Goal: Task Accomplishment & Management: Manage account settings

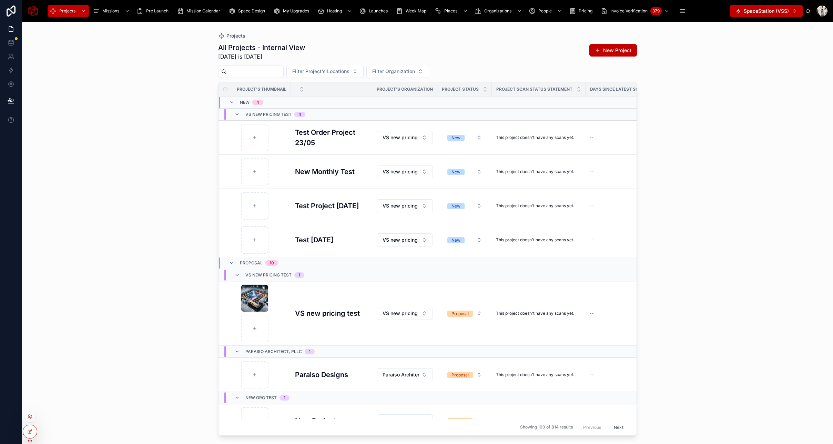
click at [29, 420] on div at bounding box center [29, 416] width 11 height 11
click at [29, 418] on icon at bounding box center [30, 417] width 6 height 6
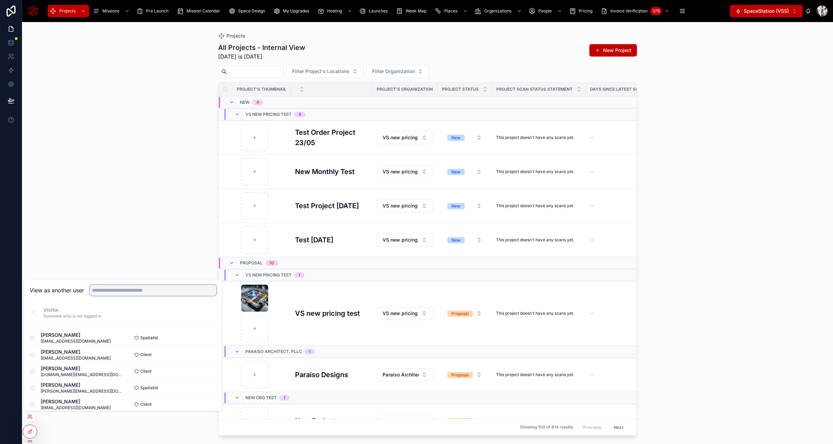
click at [100, 290] on input "text" at bounding box center [153, 290] width 127 height 11
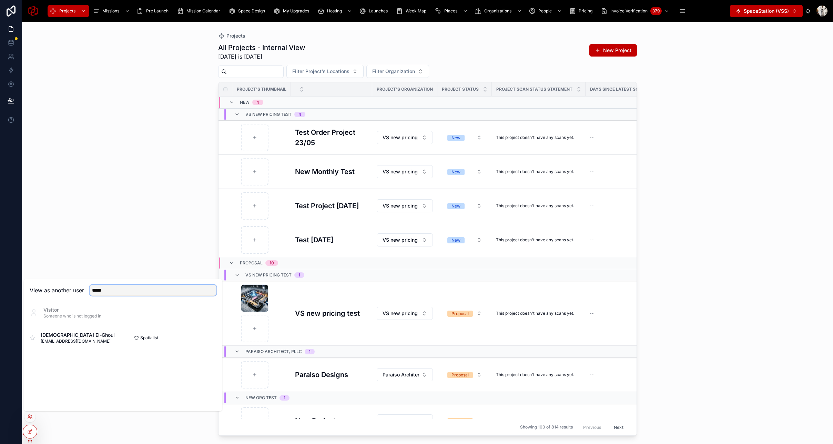
click at [119, 294] on input "*****" at bounding box center [153, 290] width 127 height 11
type input "****"
click at [208, 354] on button "Select" at bounding box center [207, 354] width 18 height 10
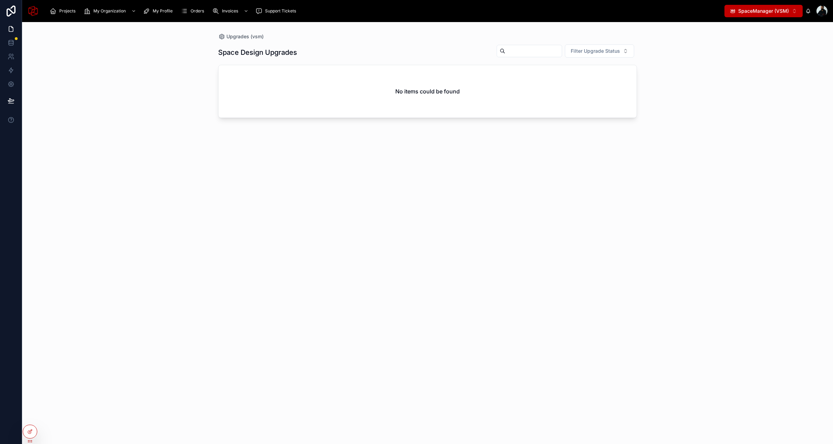
click at [789, 5] on button "SpaceManager (VSM) ⌥ 1" at bounding box center [763, 11] width 78 height 12
click at [62, 19] on div "Projects My Organization My Profile Orders Invoices Support Tickets SpaceManage…" at bounding box center [427, 11] width 811 height 22
click at [62, 10] on span "Projects" at bounding box center [67, 11] width 16 height 6
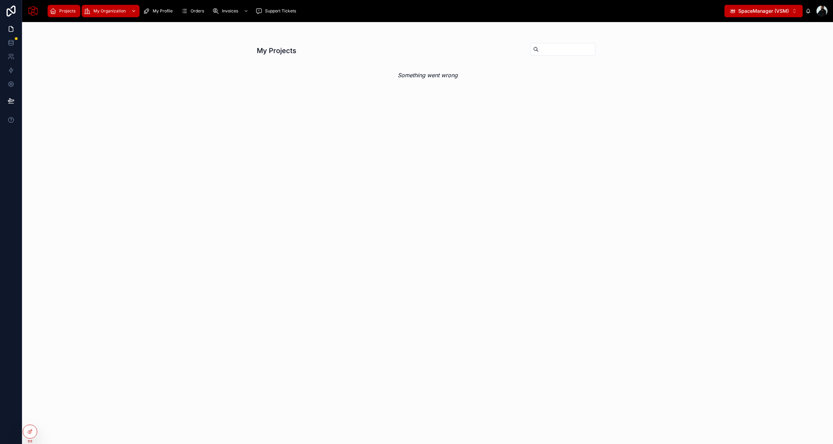
click at [85, 11] on icon "scrollable content" at bounding box center [87, 11] width 7 height 7
click at [61, 8] on span "Projects" at bounding box center [67, 11] width 16 height 6
click at [29, 417] on icon at bounding box center [30, 417] width 6 height 6
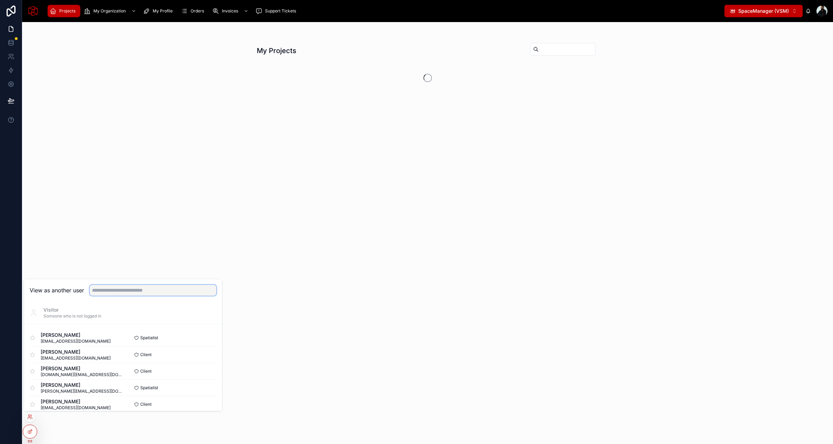
click at [112, 295] on input "text" at bounding box center [153, 290] width 127 height 11
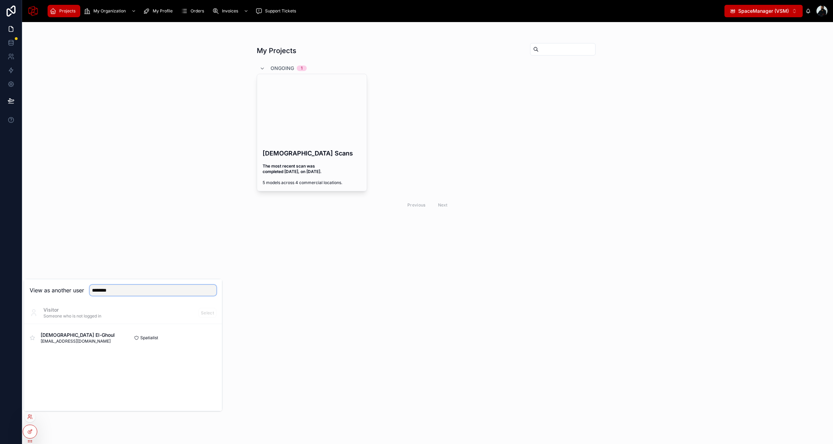
type input "*********"
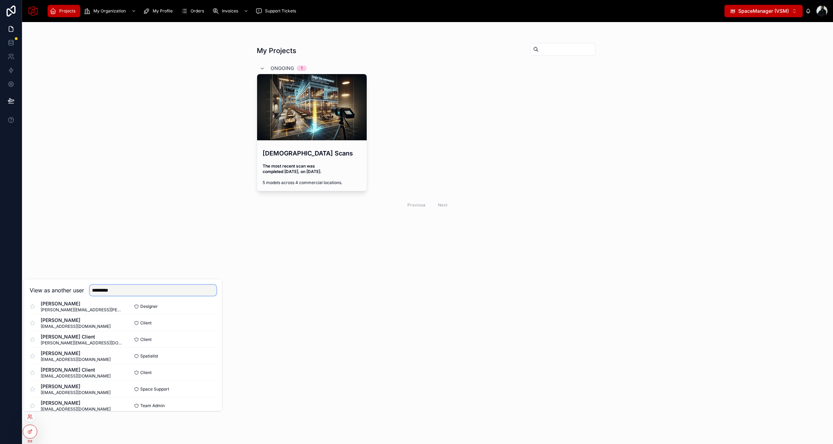
scroll to position [189, 0]
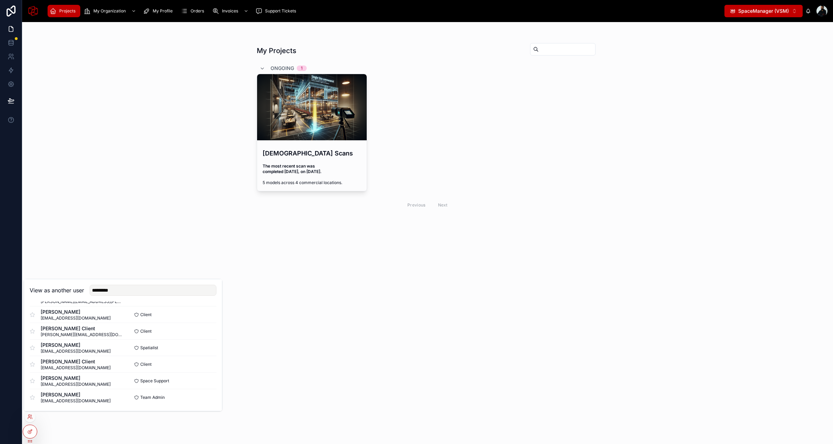
click at [371, 298] on div "My Projects Ongoing 1 Islam Scans The most recent scan was completed 162 days a…" at bounding box center [427, 233] width 811 height 422
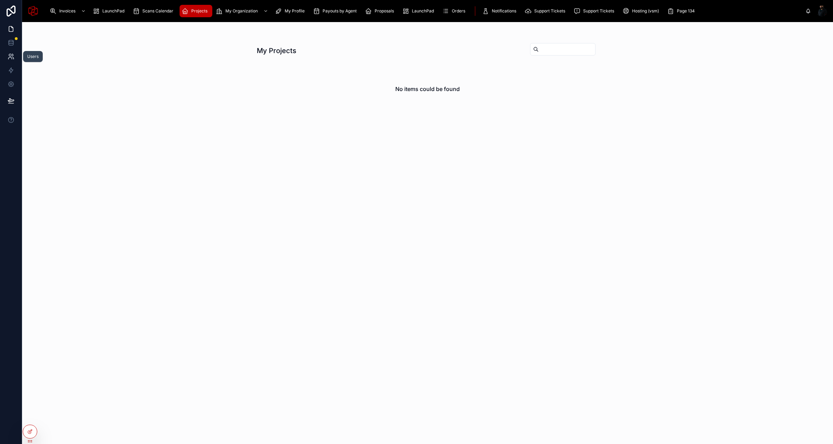
click at [10, 52] on link at bounding box center [11, 57] width 22 height 14
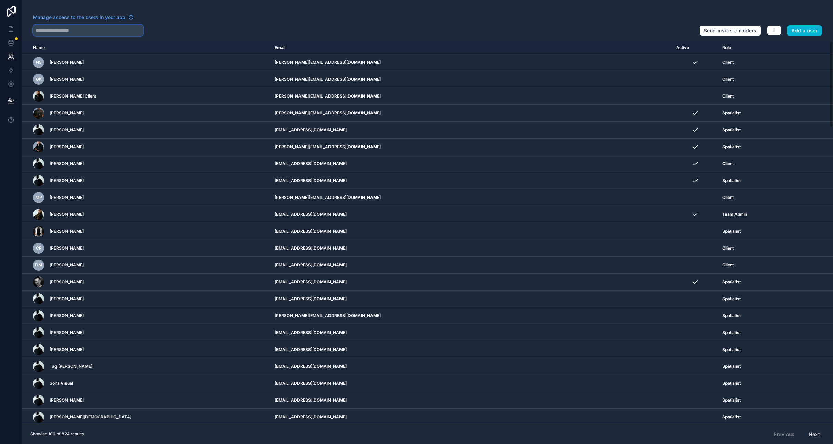
click at [86, 29] on input "text" at bounding box center [88, 30] width 110 height 11
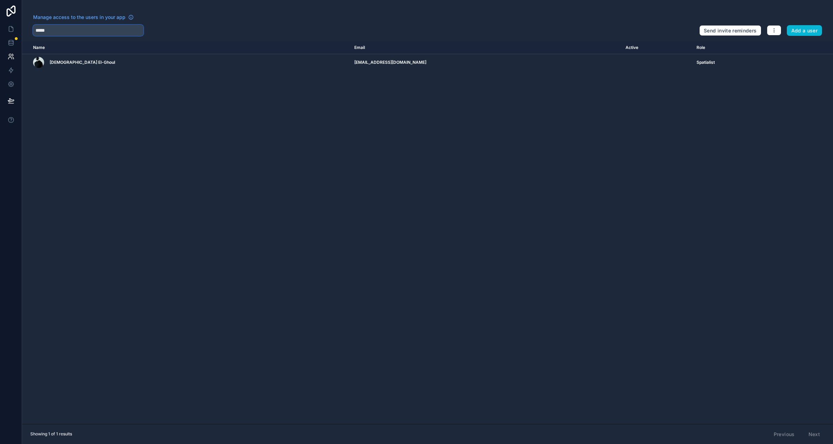
click at [100, 32] on input "*****" at bounding box center [88, 30] width 110 height 11
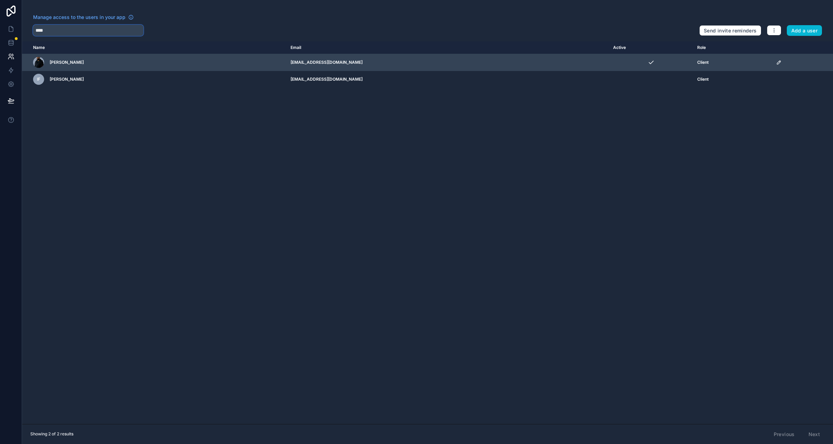
type input "****"
click at [776, 61] on icon "scrollable content" at bounding box center [779, 63] width 6 height 6
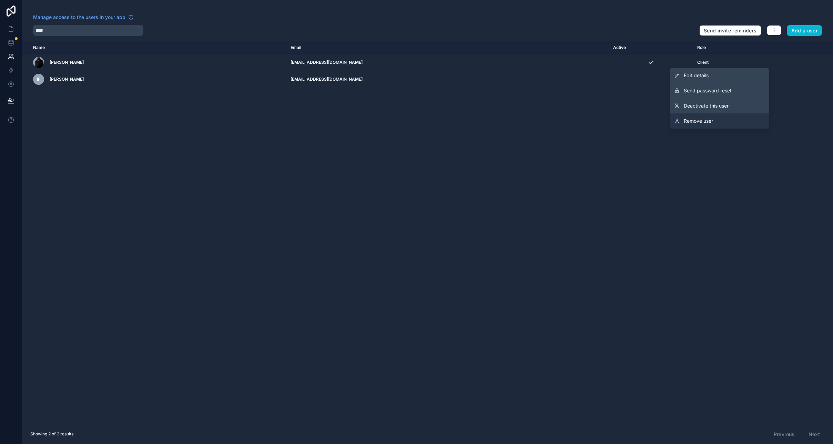
click at [710, 119] on span "Remove user" at bounding box center [698, 120] width 29 height 7
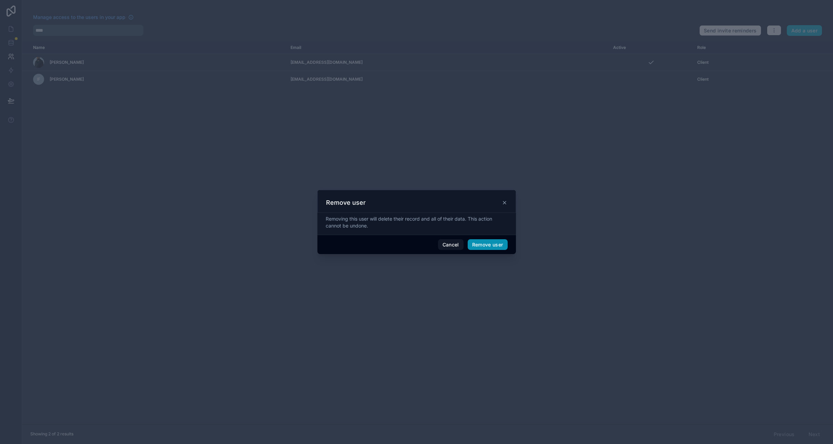
click at [489, 245] on button "Remove user" at bounding box center [488, 244] width 40 height 11
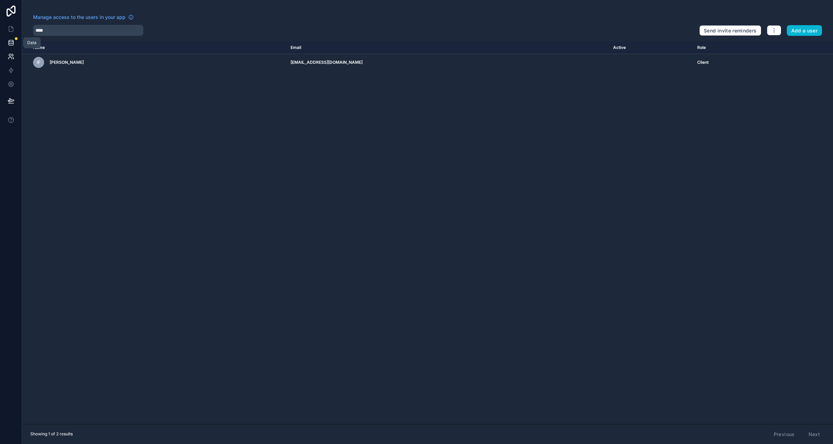
click at [11, 45] on icon at bounding box center [11, 44] width 4 height 3
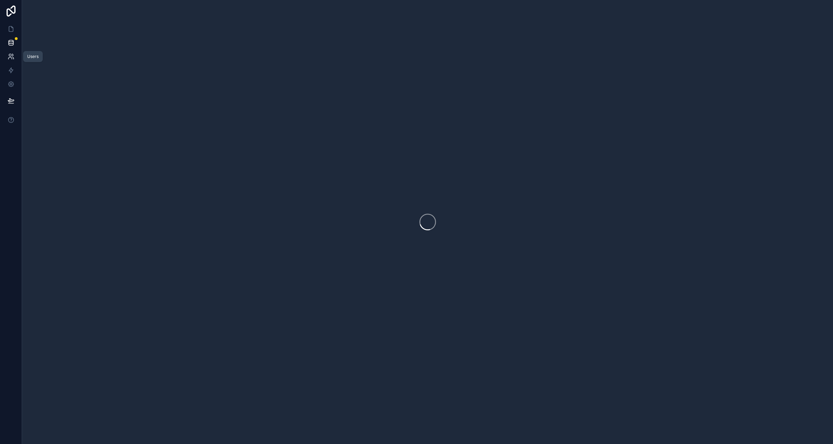
click at [11, 56] on icon at bounding box center [11, 56] width 7 height 7
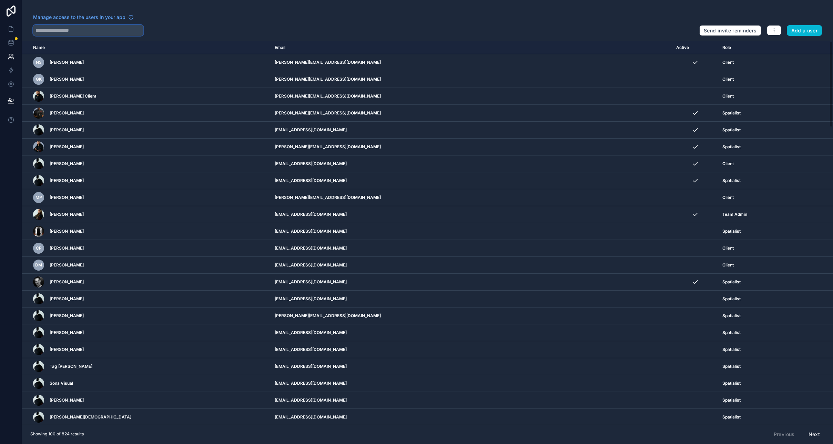
click at [65, 32] on input "text" at bounding box center [88, 30] width 110 height 11
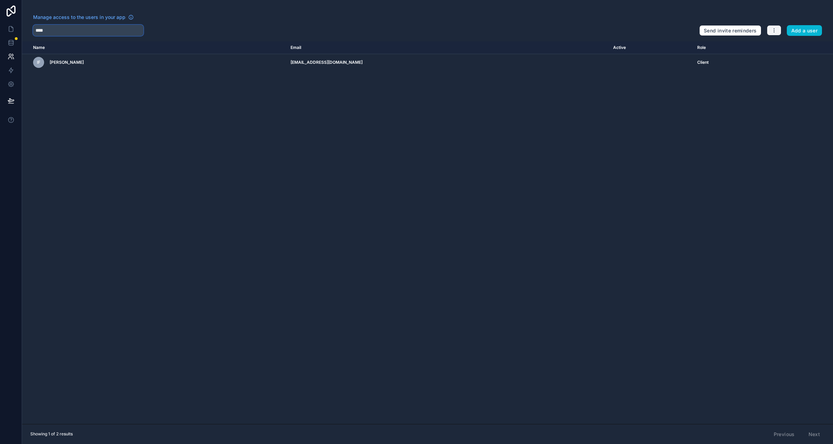
type input "****"
click at [770, 31] on button "button" at bounding box center [774, 30] width 14 height 10
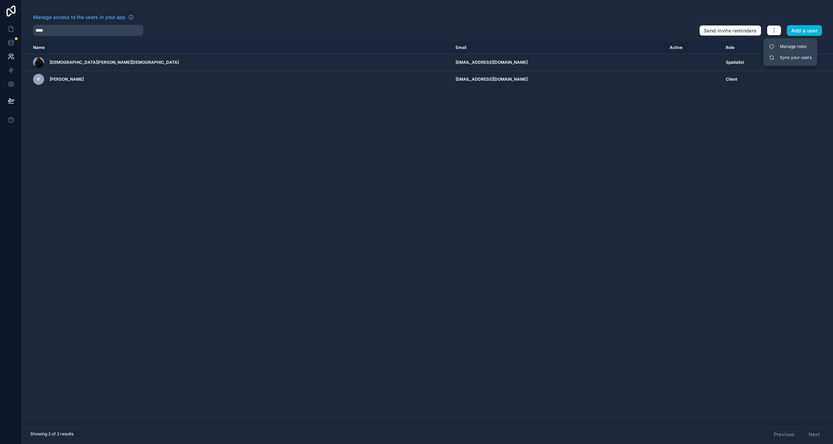
click at [429, 146] on div "Name Email Active Role userTable.email Islam Mohamed izzy+s@virtualspace.xyz Sp…" at bounding box center [427, 232] width 811 height 382
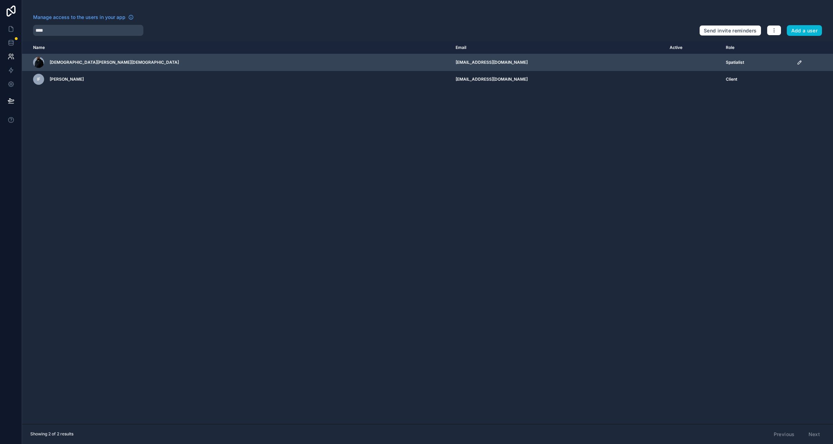
click at [797, 60] on div "scrollable content" at bounding box center [813, 63] width 32 height 6
click at [797, 61] on icon "scrollable content" at bounding box center [800, 63] width 6 height 6
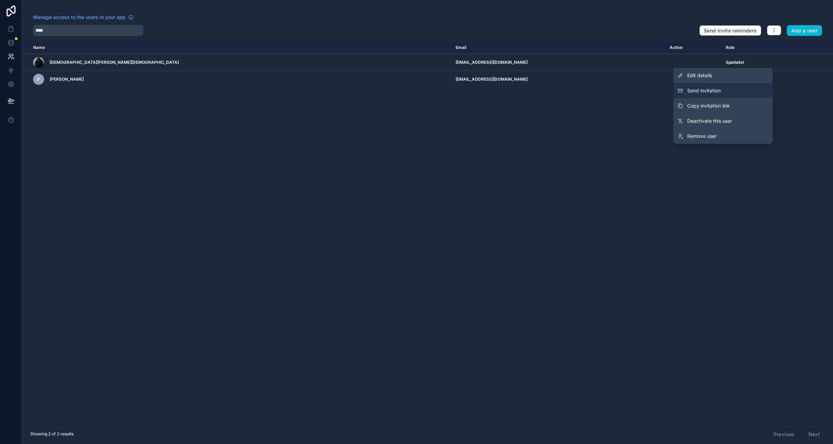
click at [719, 95] on button "Send invitation" at bounding box center [722, 90] width 99 height 15
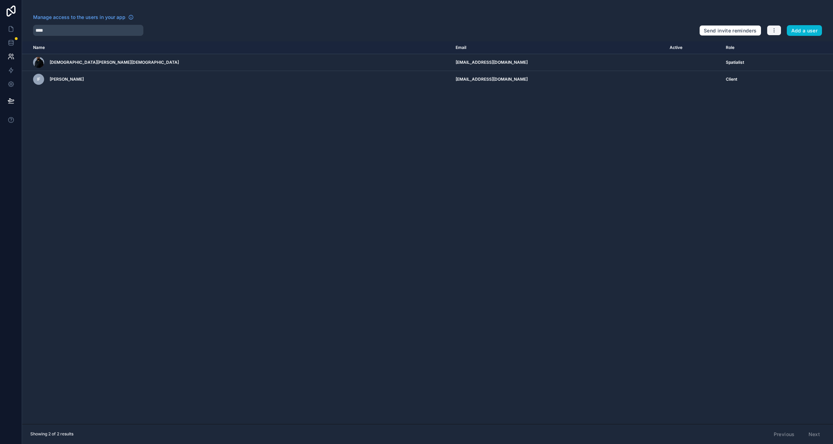
click at [773, 33] on icon "button" at bounding box center [774, 31] width 6 height 6
click at [783, 58] on link "Sync your users" at bounding box center [790, 57] width 48 height 11
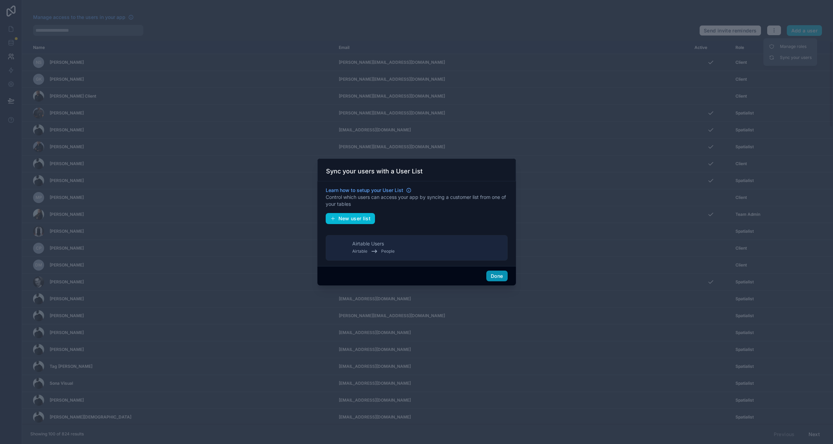
click at [494, 276] on button "Done" at bounding box center [496, 275] width 21 height 11
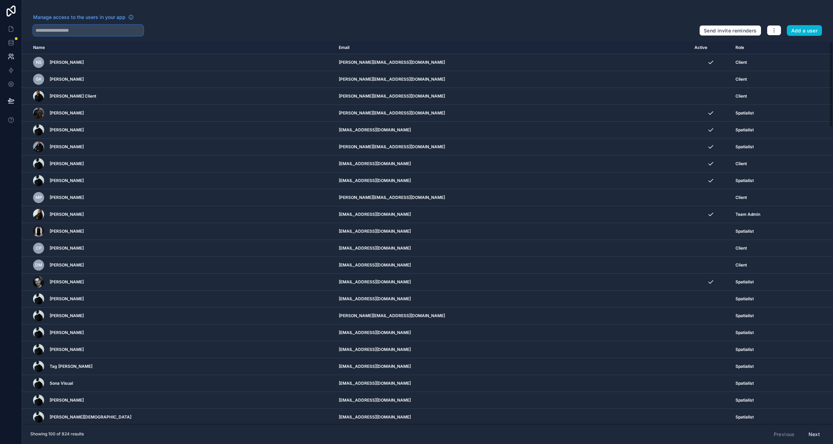
click at [126, 28] on input "text" at bounding box center [88, 30] width 110 height 11
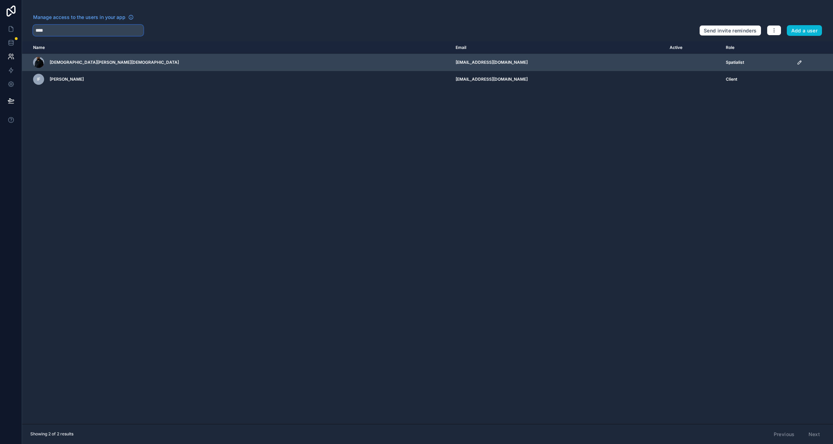
type input "****"
click at [797, 63] on icon "scrollable content" at bounding box center [800, 63] width 6 height 6
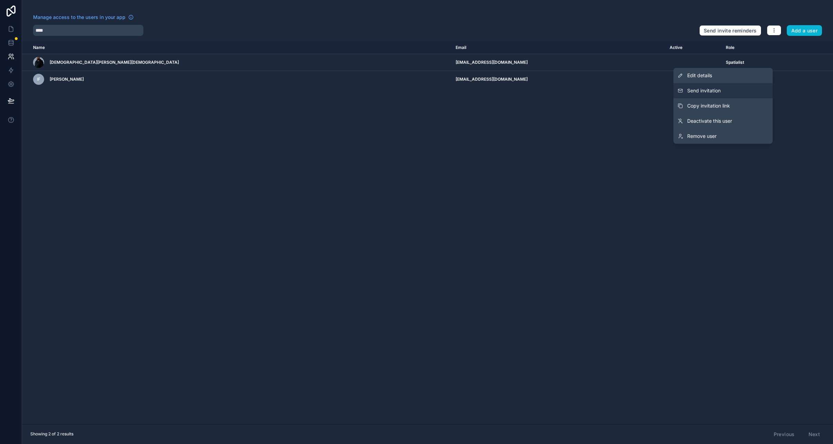
click at [708, 94] on button "Send invitation" at bounding box center [722, 90] width 99 height 15
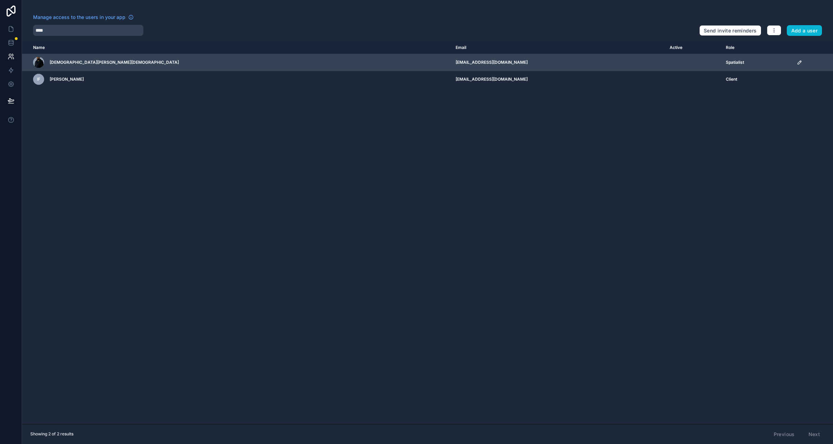
click at [797, 61] on icon "scrollable content" at bounding box center [798, 62] width 3 height 3
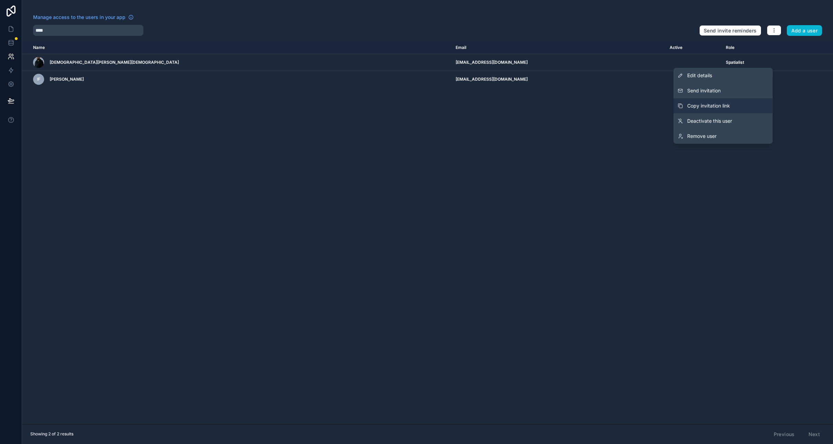
click at [739, 107] on button "Copy invitation link" at bounding box center [722, 105] width 99 height 15
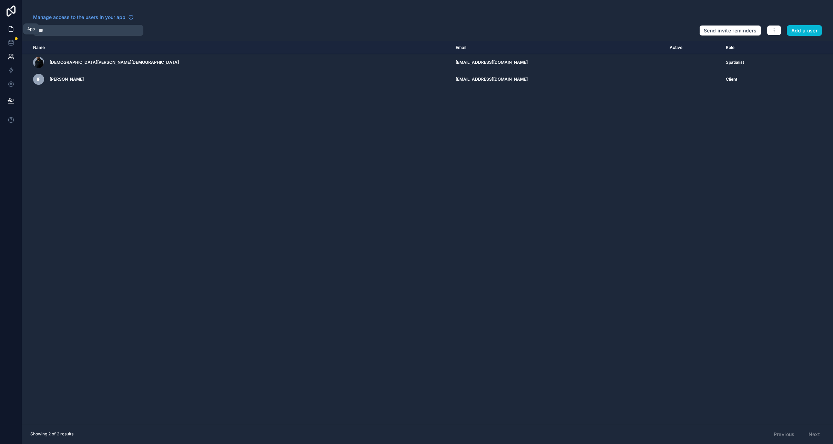
click at [12, 30] on icon at bounding box center [11, 28] width 7 height 7
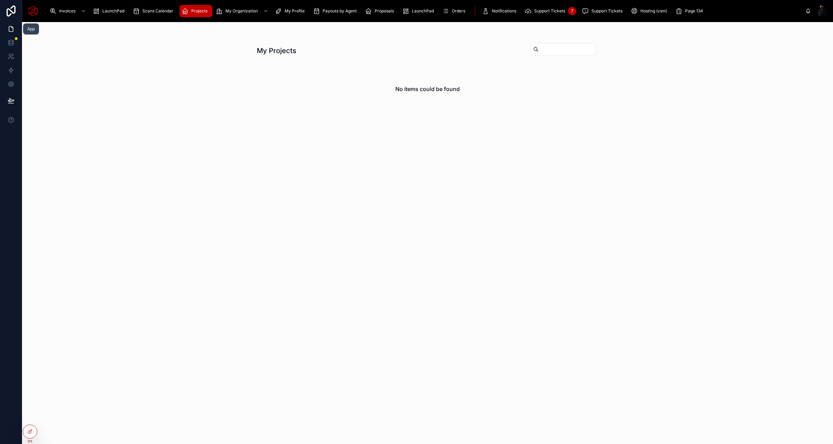
click at [11, 28] on icon at bounding box center [11, 28] width 7 height 7
click at [29, 418] on icon at bounding box center [30, 417] width 6 height 6
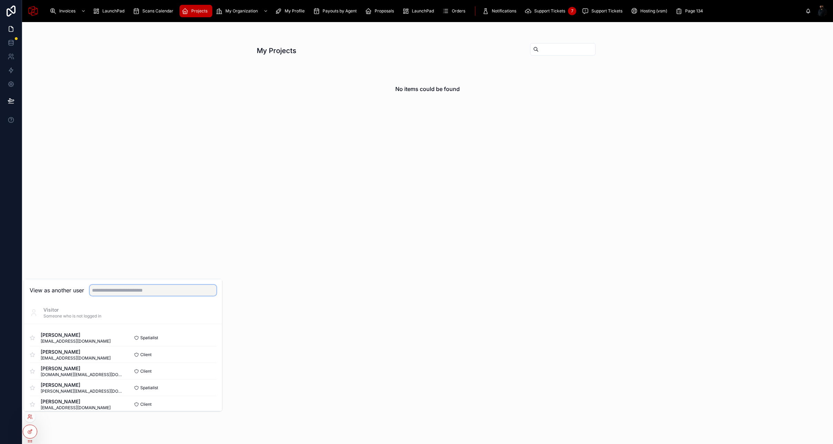
click at [116, 292] on input "text" at bounding box center [153, 290] width 127 height 11
click at [82, 338] on span "Islam Mohamed" at bounding box center [82, 334] width 82 height 7
click at [203, 339] on button "Select" at bounding box center [207, 338] width 18 height 10
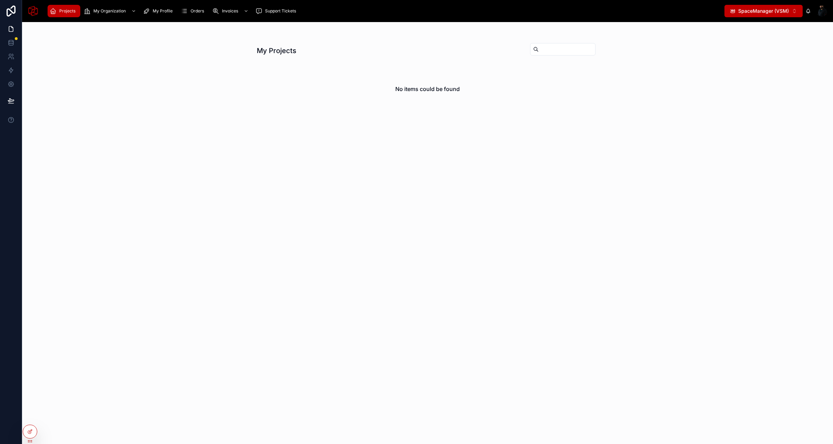
click at [89, 17] on div "Projects My Organization My Profile Orders Invoices Support Tickets" at bounding box center [384, 10] width 680 height 15
click at [110, 10] on span "My Organization" at bounding box center [109, 11] width 32 height 6
click at [778, 11] on span "SpaceManager (VSM)" at bounding box center [763, 11] width 51 height 7
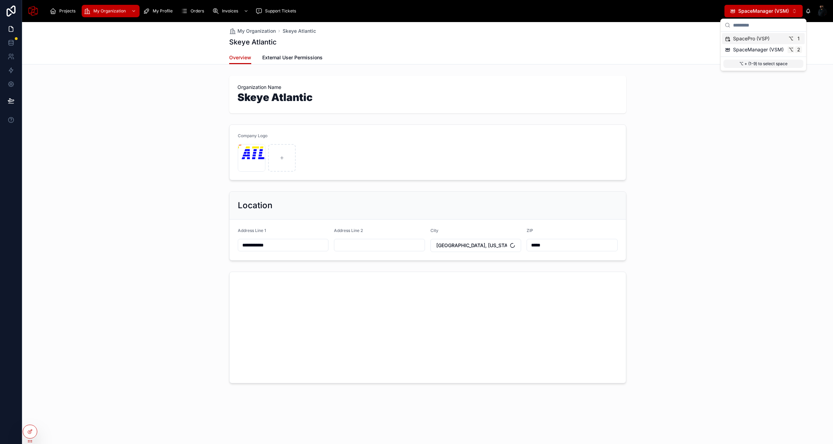
click at [768, 39] on span "SpacePro (VSP)" at bounding box center [751, 38] width 37 height 7
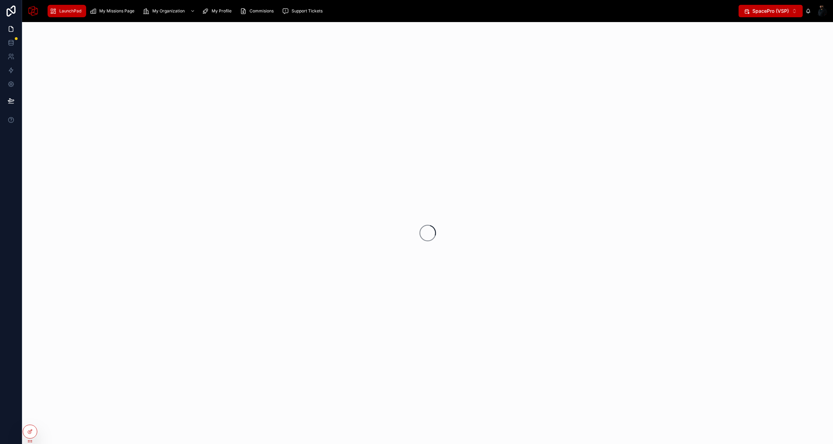
click at [774, 7] on button "SpacePro (VSP) ⌥ 1" at bounding box center [770, 11] width 64 height 12
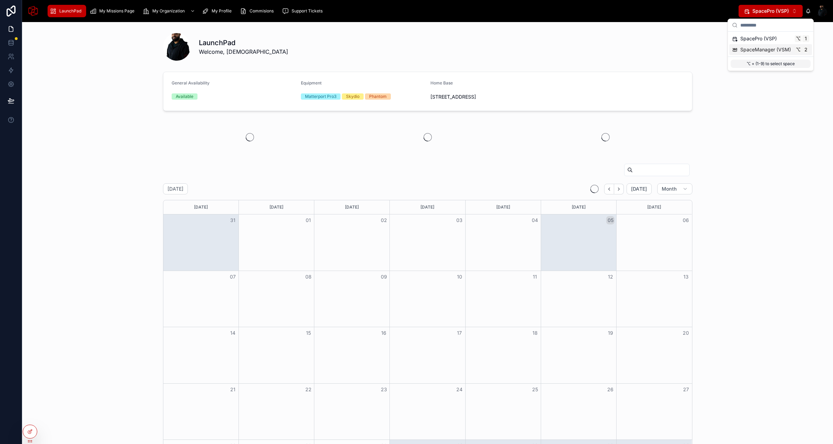
click at [774, 48] on span "SpaceManager (VSM)" at bounding box center [765, 49] width 51 height 7
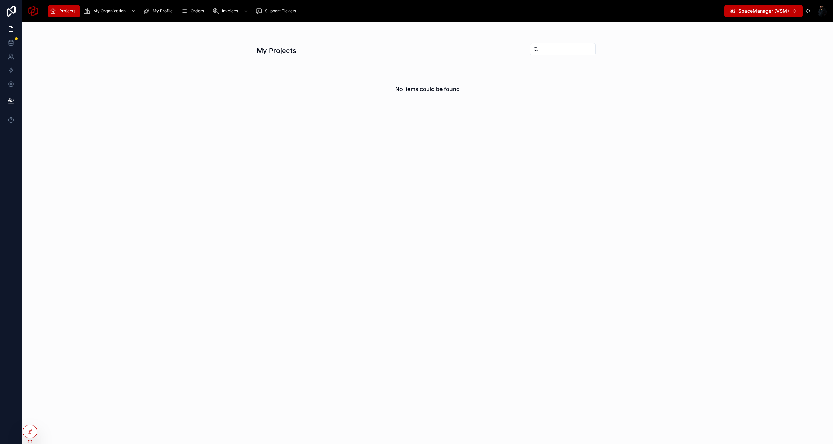
click at [770, 11] on span "SpaceManager (VSM)" at bounding box center [763, 11] width 51 height 7
click at [765, 39] on span "SpacePro (VSP)" at bounding box center [751, 38] width 37 height 7
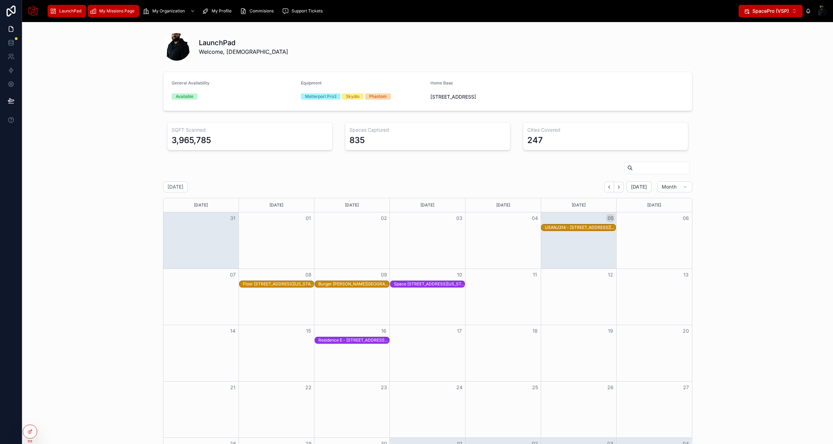
click at [116, 7] on div "My Missions Page" at bounding box center [114, 11] width 48 height 11
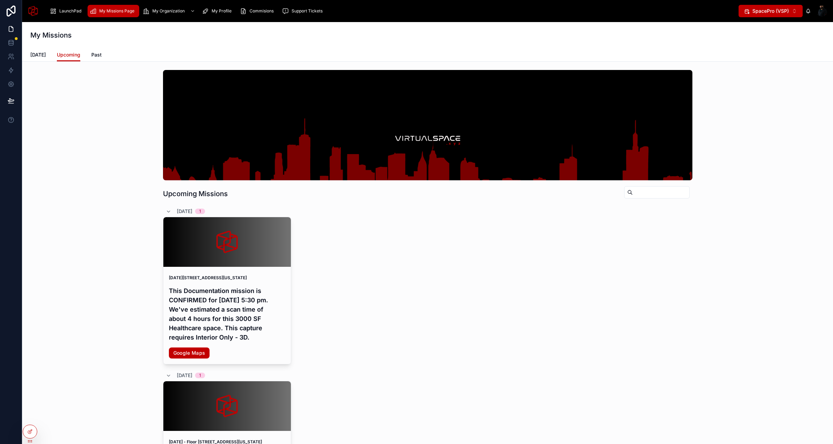
click at [777, 13] on span "SpacePro (VSP)" at bounding box center [770, 11] width 37 height 7
click at [765, 51] on span "SpaceManager (VSM)" at bounding box center [765, 49] width 51 height 7
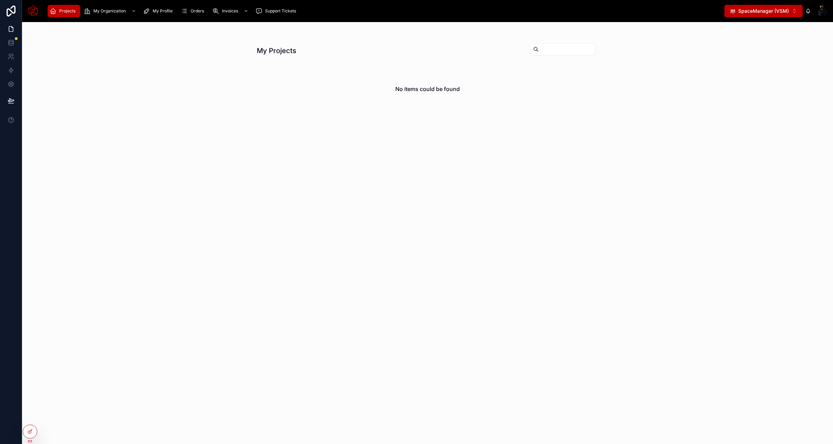
click at [778, 2] on div "Projects My Organization My Profile Orders Invoices Support Tickets SpaceManage…" at bounding box center [427, 11] width 811 height 22
click at [777, 8] on span "SpaceManager (VSM)" at bounding box center [763, 11] width 51 height 7
click at [750, 38] on span "SpacePro (VSP)" at bounding box center [751, 38] width 37 height 7
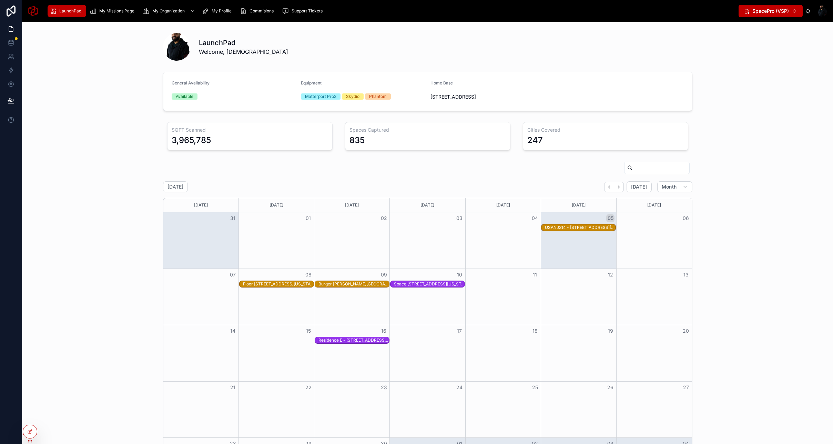
click at [140, 46] on div "LaunchPad Welcome, Islam" at bounding box center [428, 46] width 800 height 36
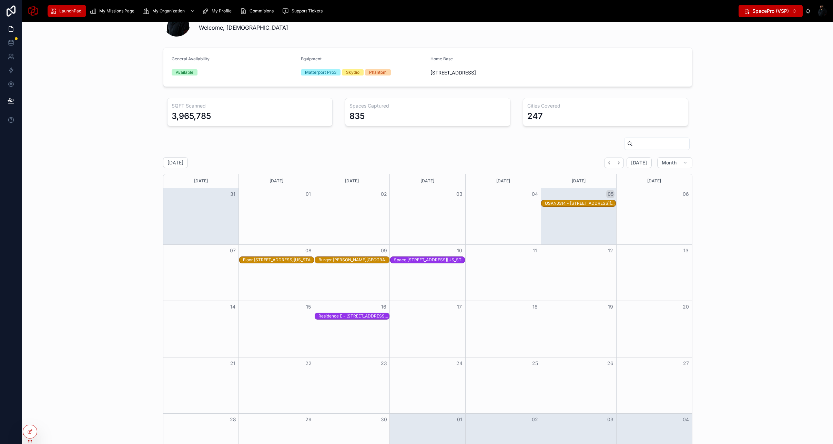
scroll to position [40, 0]
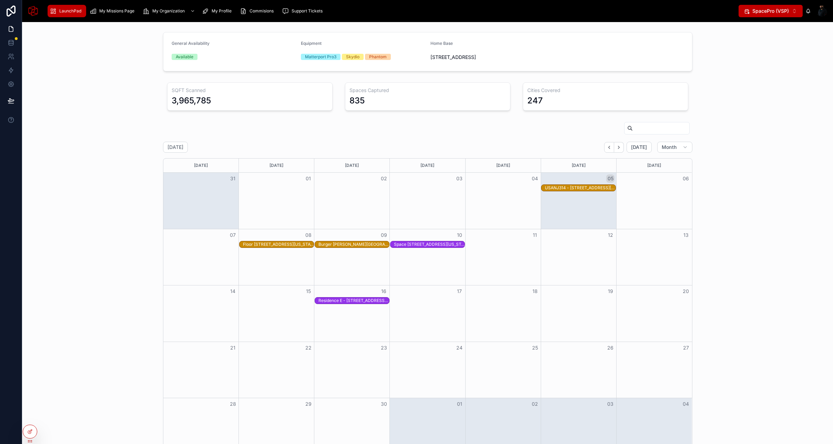
click at [598, 187] on div "USANJ314 - 46 Essex Street, Jersey City, New Jersey, 7302" at bounding box center [580, 188] width 71 height 6
click at [708, 254] on button "Open" at bounding box center [708, 247] width 30 height 11
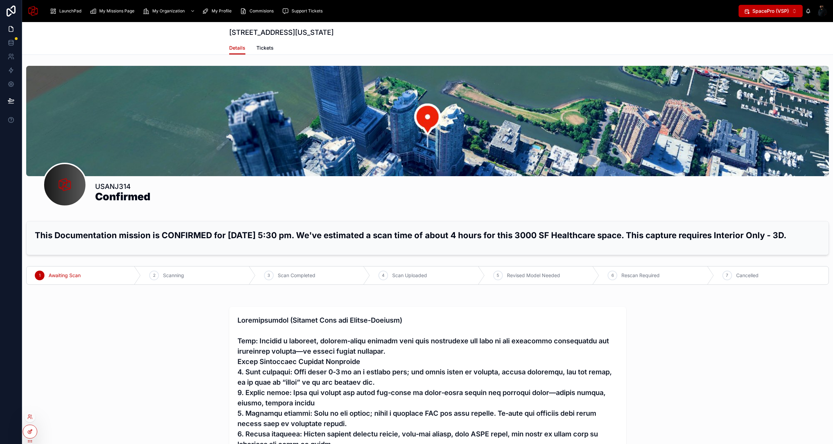
click at [25, 430] on div at bounding box center [30, 431] width 14 height 13
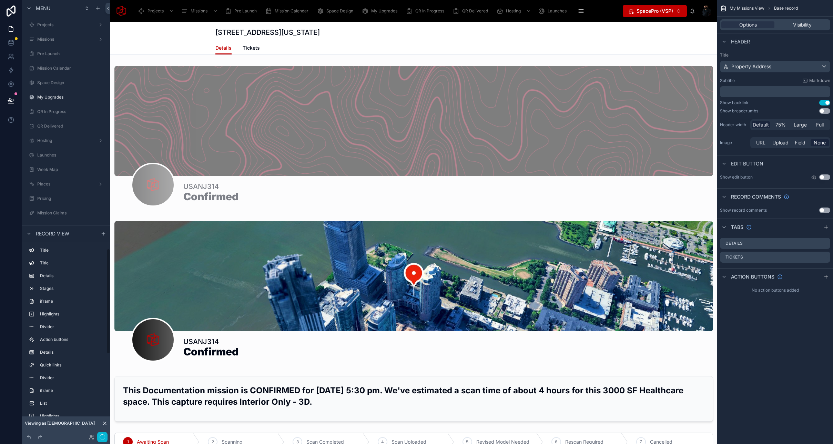
scroll to position [1026, 0]
click at [273, 233] on div at bounding box center [413, 293] width 607 height 150
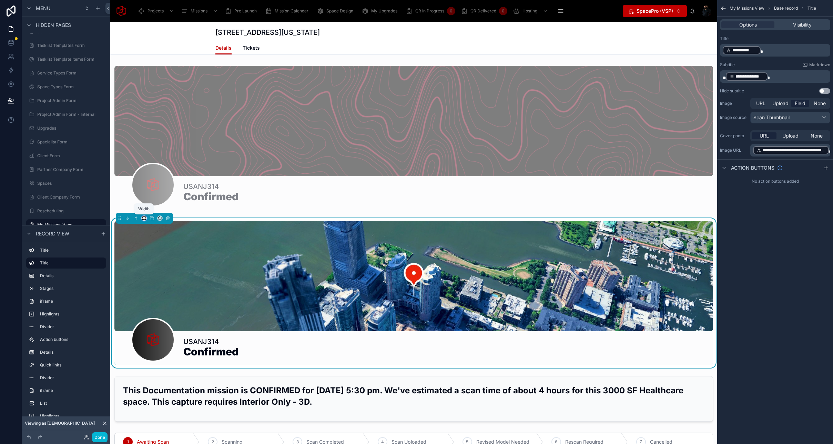
click at [143, 218] on icon at bounding box center [144, 218] width 5 height 5
click at [152, 304] on span "Large" at bounding box center [153, 304] width 13 height 8
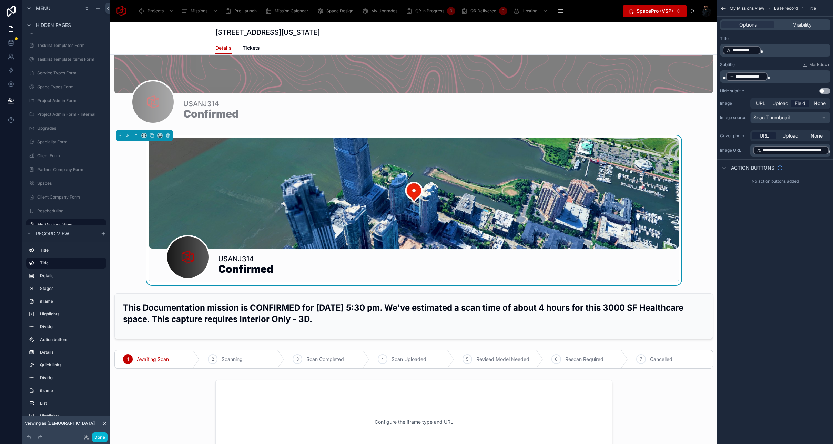
scroll to position [137, 0]
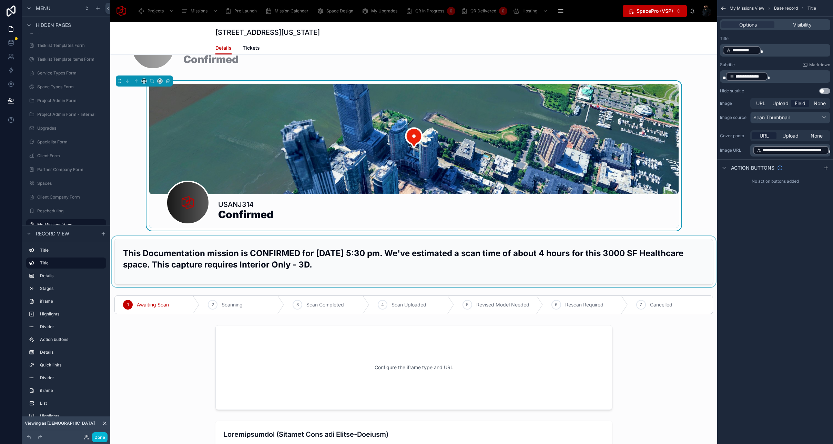
click at [213, 253] on div at bounding box center [413, 261] width 607 height 51
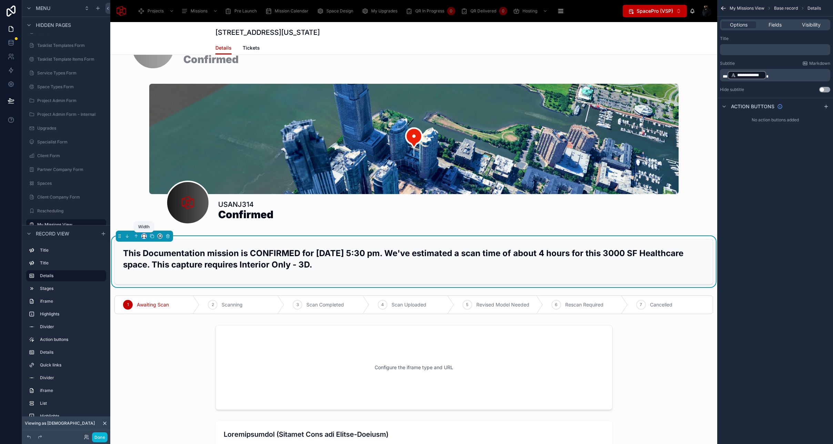
click at [144, 235] on icon at bounding box center [144, 236] width 5 height 5
click at [154, 320] on span "Large" at bounding box center [153, 322] width 13 height 8
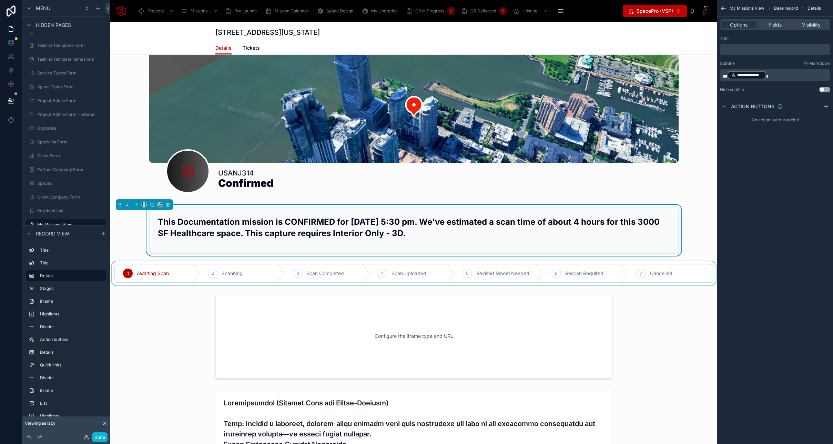
scroll to position [0, 0]
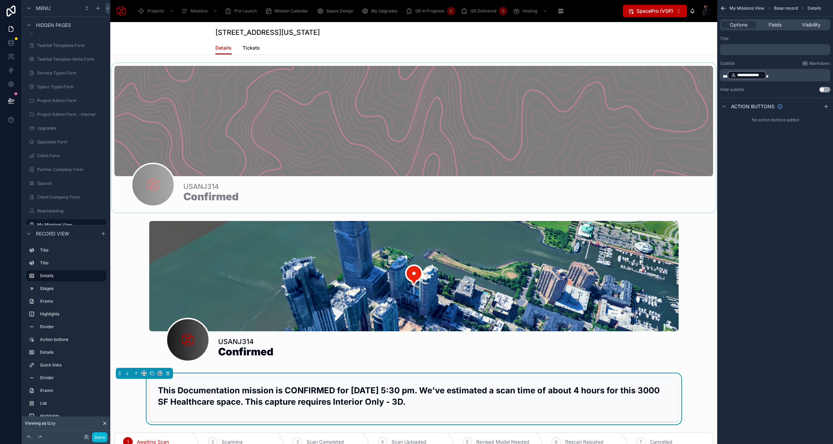
click at [229, 99] on div at bounding box center [413, 138] width 607 height 150
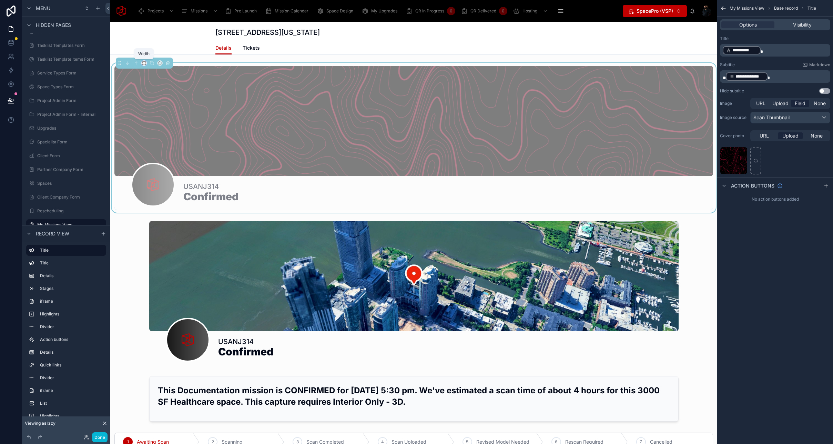
click at [144, 63] on icon at bounding box center [144, 63] width 5 height 5
click at [154, 146] on span "Large" at bounding box center [153, 149] width 13 height 8
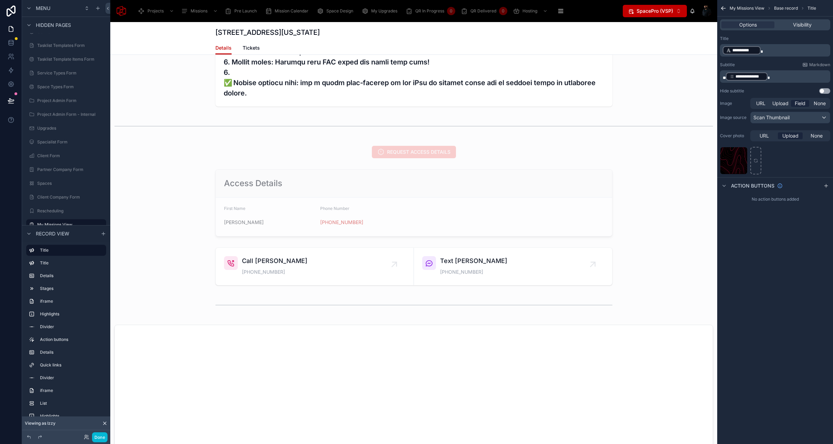
scroll to position [794, 0]
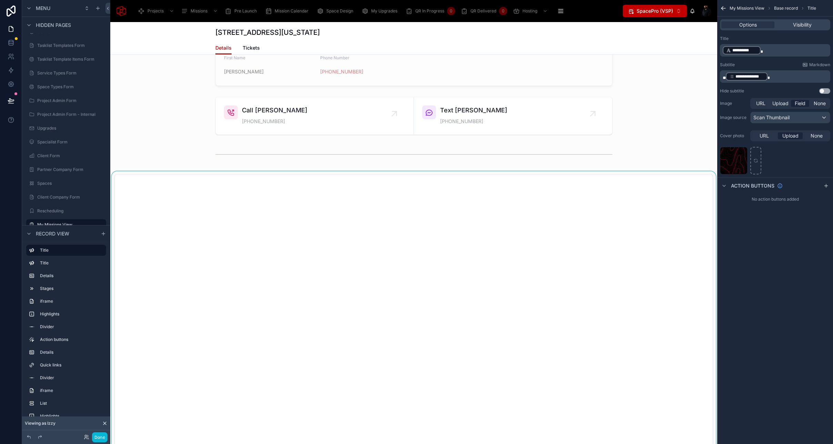
click at [146, 181] on div at bounding box center [413, 340] width 607 height 339
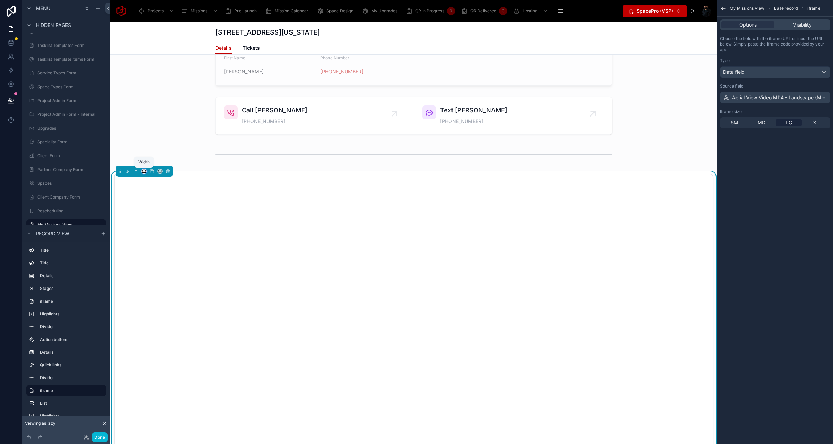
click at [142, 171] on icon at bounding box center [144, 171] width 5 height 5
click at [159, 253] on span "Large" at bounding box center [153, 257] width 13 height 8
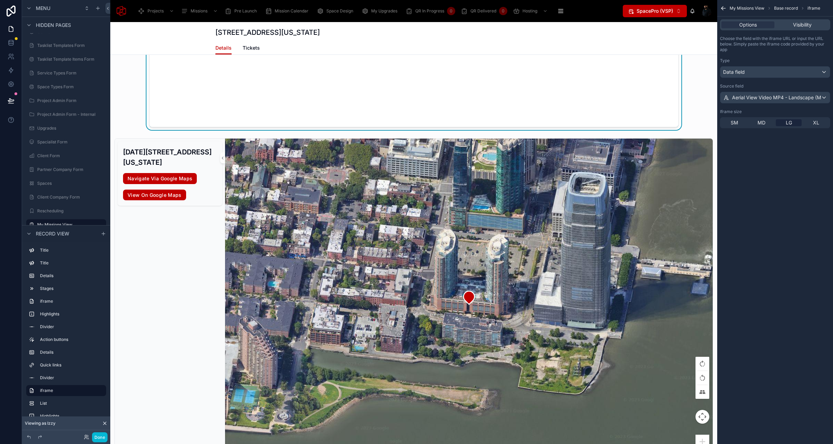
scroll to position [1176, 0]
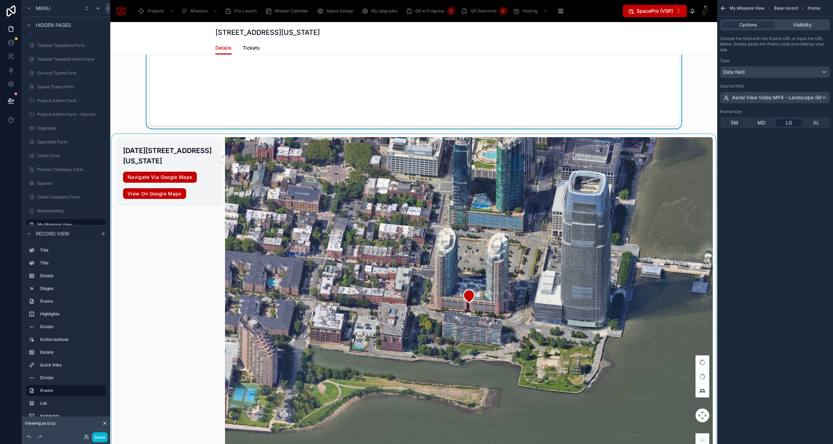
click at [130, 146] on h3 "September 5, 2025 - USANJ314 - 46 Essex Street, Jersey City, New Jersey, 7302" at bounding box center [170, 155] width 94 height 21
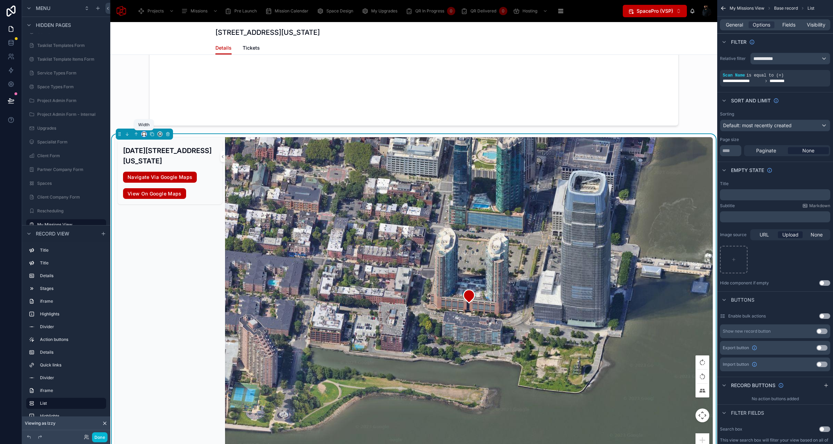
click at [143, 133] on icon at bounding box center [144, 134] width 5 height 5
click at [158, 218] on span "Large" at bounding box center [153, 220] width 13 height 8
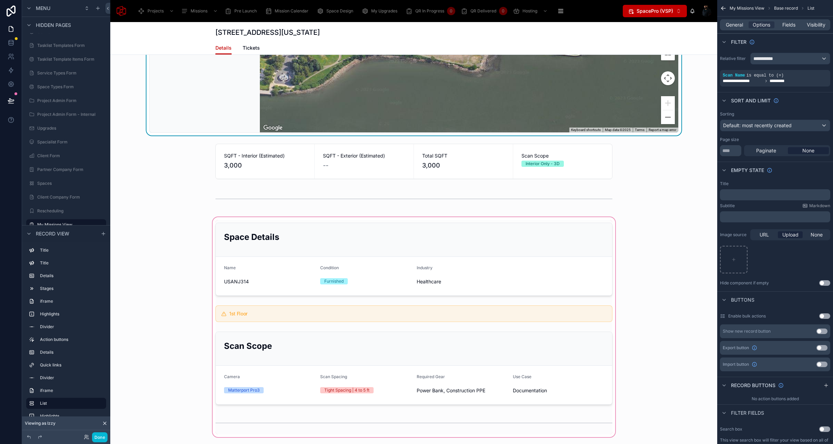
scroll to position [1491, 0]
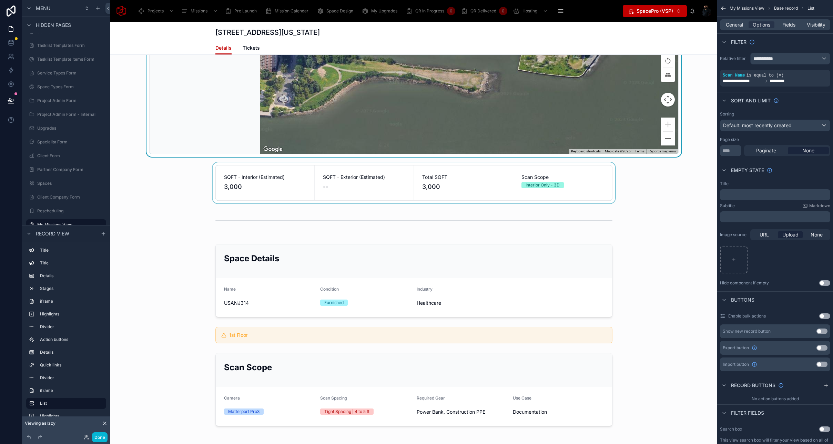
click at [225, 172] on div at bounding box center [413, 182] width 607 height 41
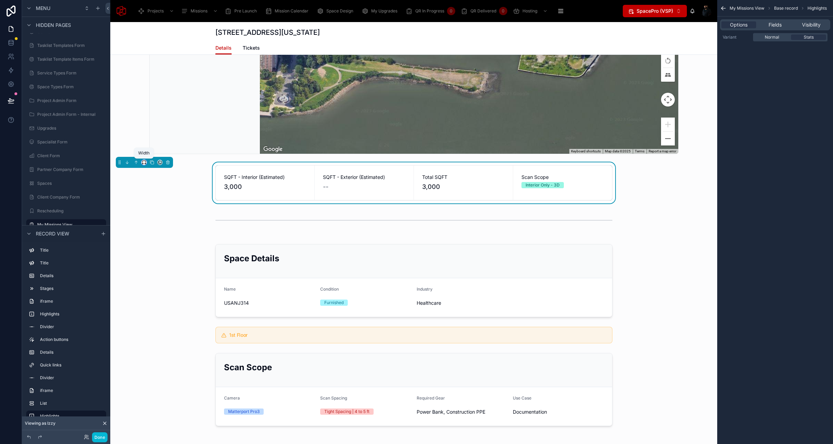
click at [144, 160] on icon at bounding box center [144, 162] width 5 height 5
click at [648, 176] on div at bounding box center [416, 222] width 833 height 444
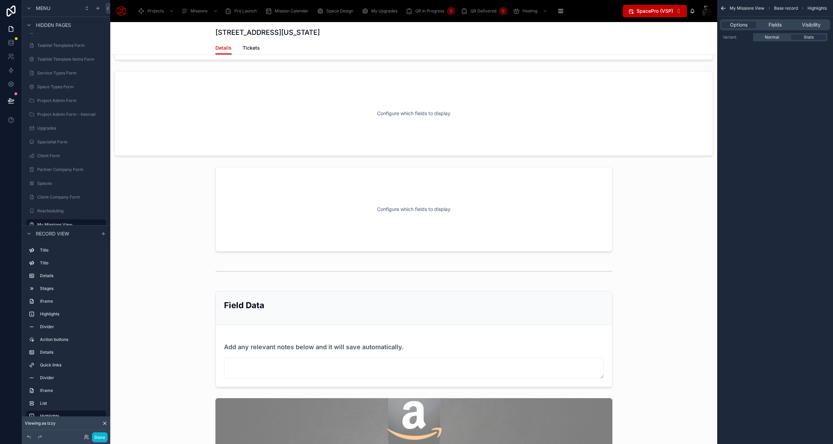
scroll to position [2291, 0]
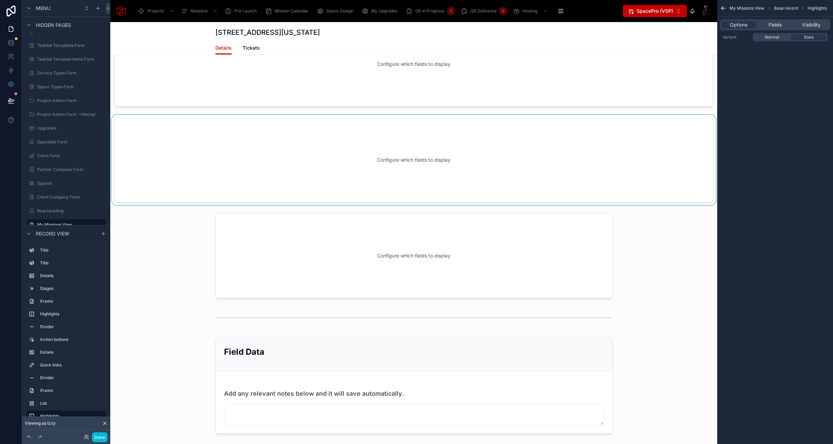
click at [582, 176] on div at bounding box center [413, 160] width 607 height 90
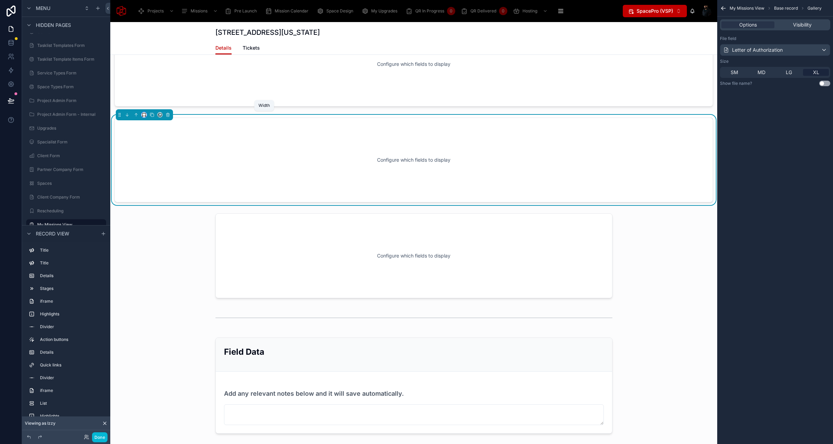
click at [143, 113] on icon at bounding box center [144, 114] width 5 height 5
click at [297, 245] on div at bounding box center [416, 222] width 833 height 444
click at [319, 264] on div at bounding box center [413, 256] width 607 height 90
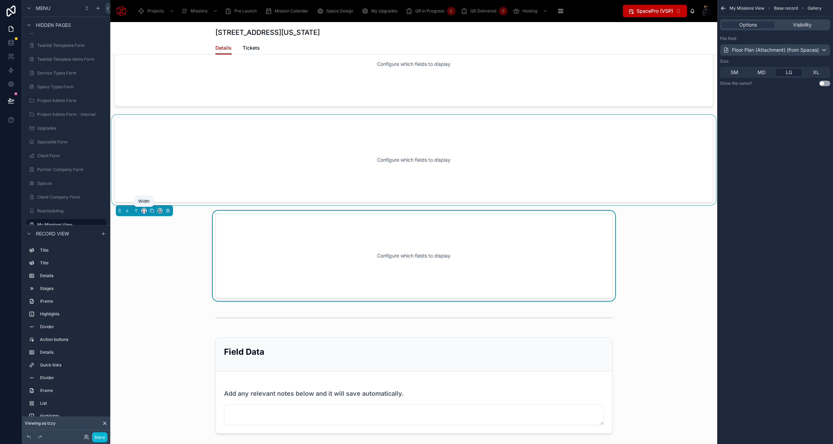
click at [144, 209] on icon at bounding box center [143, 210] width 3 height 2
click at [159, 160] on div at bounding box center [416, 222] width 833 height 444
click at [171, 141] on div at bounding box center [413, 160] width 607 height 90
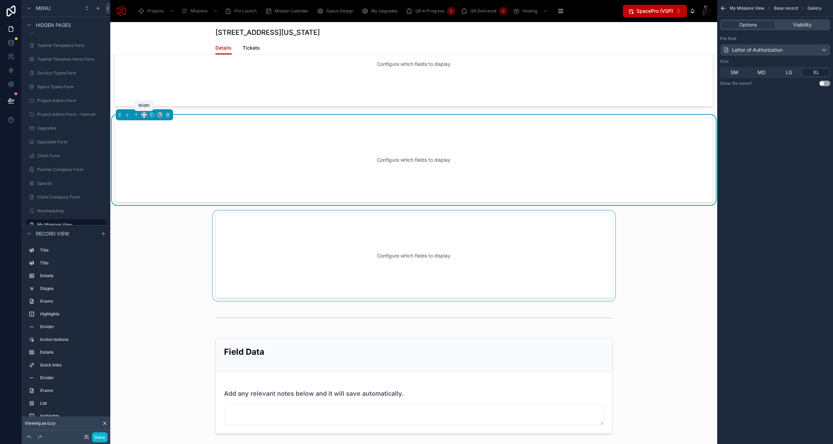
click at [143, 114] on icon at bounding box center [144, 114] width 5 height 5
click at [152, 128] on span "Default" at bounding box center [155, 127] width 16 height 8
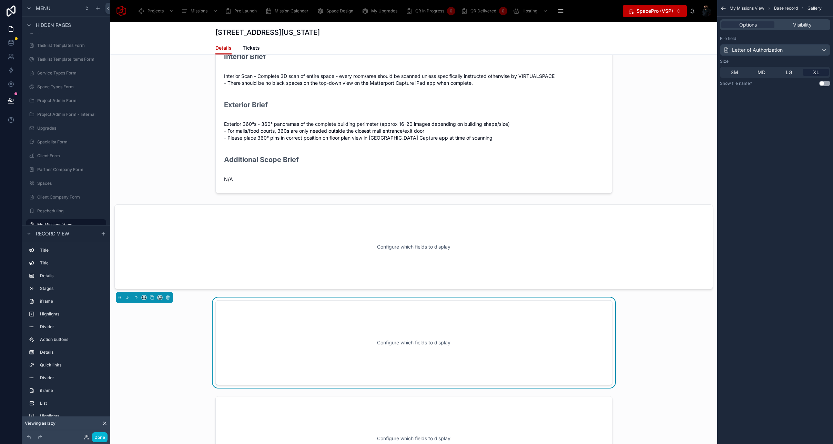
scroll to position [1989, 0]
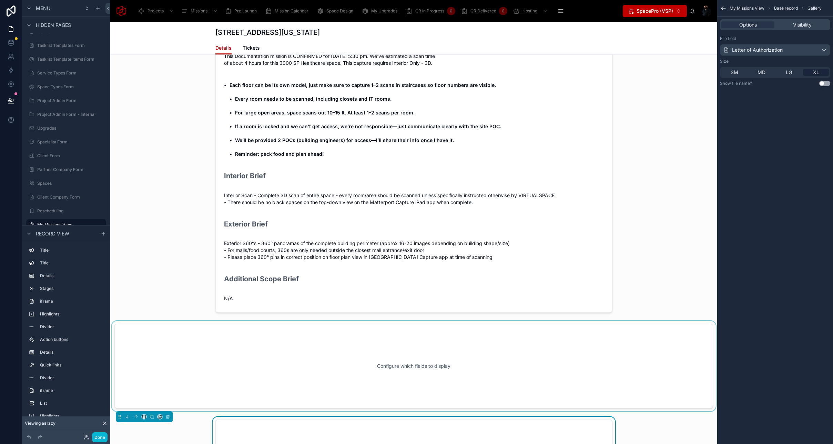
click at [182, 367] on div at bounding box center [413, 366] width 607 height 90
click at [144, 321] on icon at bounding box center [144, 320] width 5 height 5
click at [150, 332] on span "Default" at bounding box center [155, 333] width 16 height 8
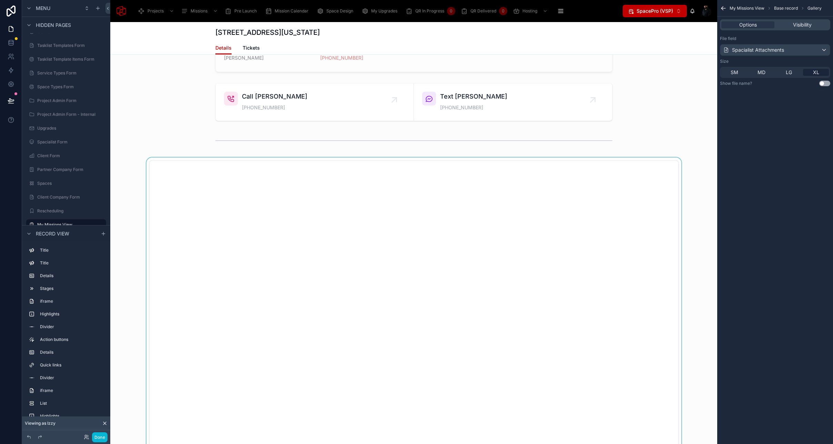
scroll to position [745, 0]
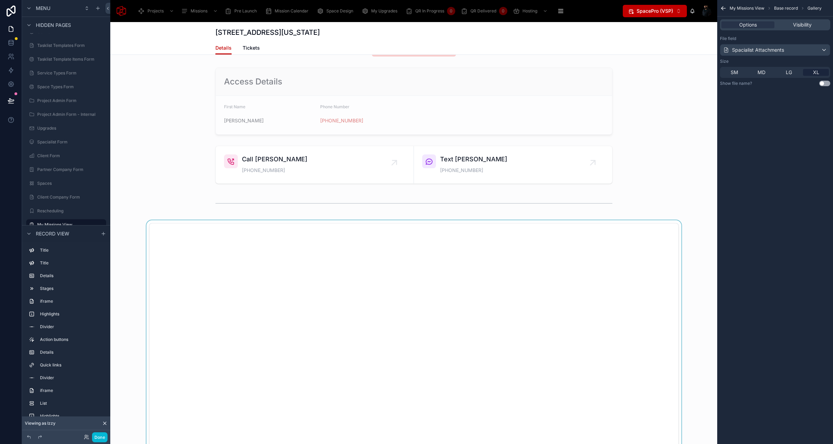
click at [175, 221] on div at bounding box center [413, 389] width 607 height 339
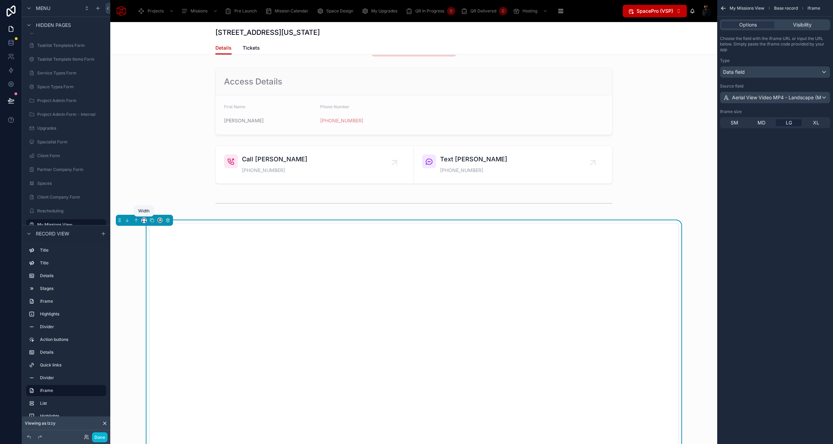
click at [143, 220] on icon at bounding box center [144, 220] width 5 height 5
click at [149, 231] on span "Default" at bounding box center [155, 233] width 16 height 8
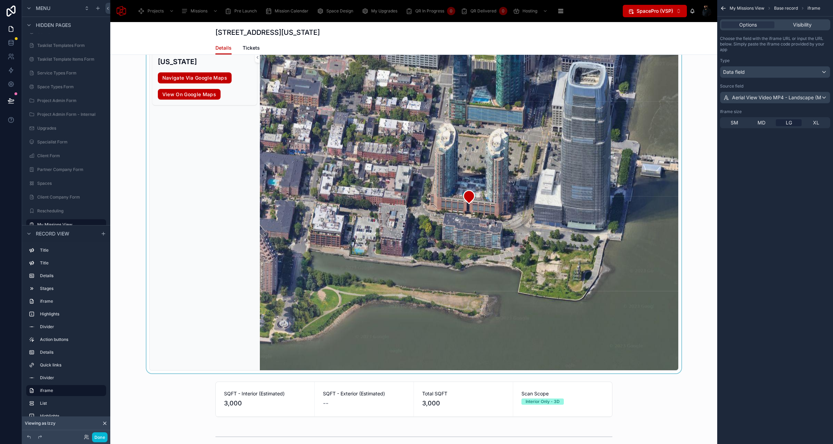
scroll to position [1283, 0]
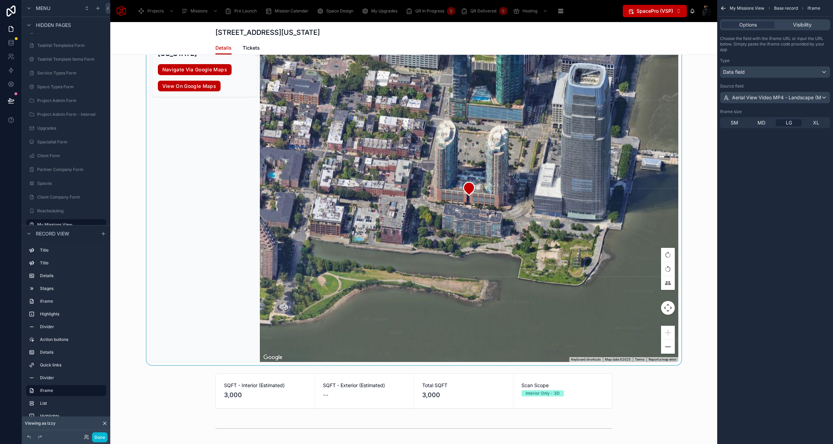
click at [167, 142] on div "September 5, 2025 - USANJ314 - 46 Essex Street, Jersey City, New Jersey, 7302 N…" at bounding box center [205, 196] width 110 height 332
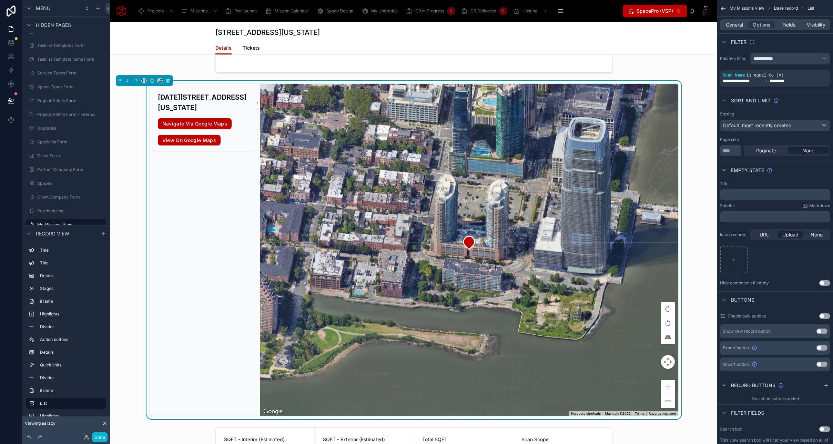
scroll to position [1012, 0]
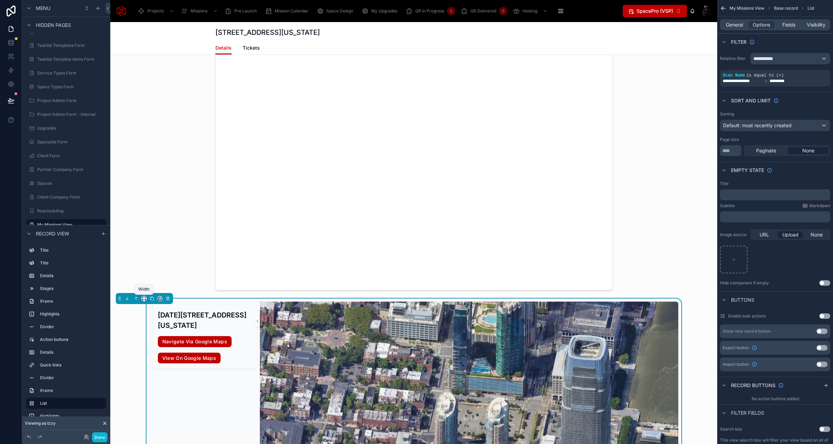
click at [142, 297] on icon at bounding box center [143, 298] width 3 height 2
click at [154, 309] on span "Default" at bounding box center [155, 311] width 16 height 8
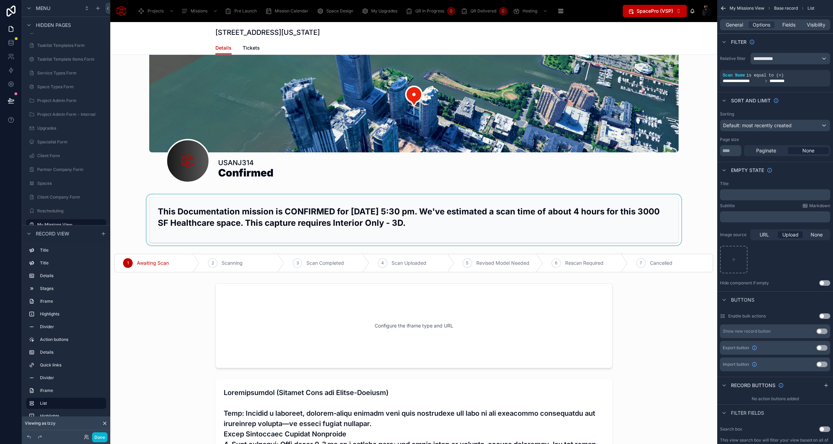
scroll to position [265, 0]
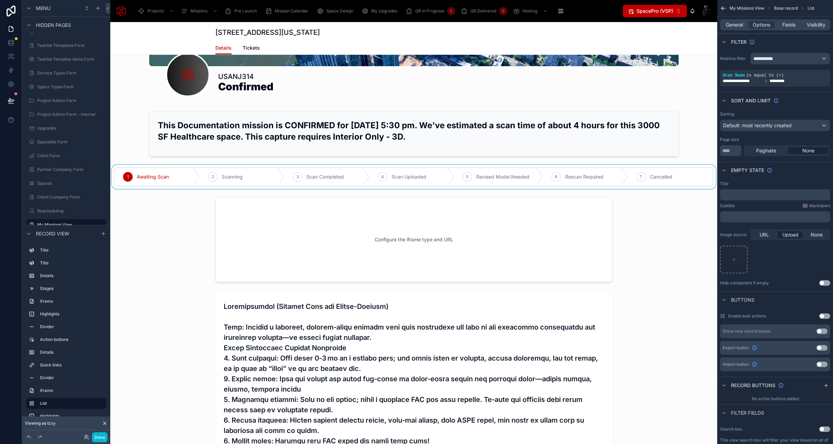
click at [176, 180] on div at bounding box center [413, 177] width 607 height 24
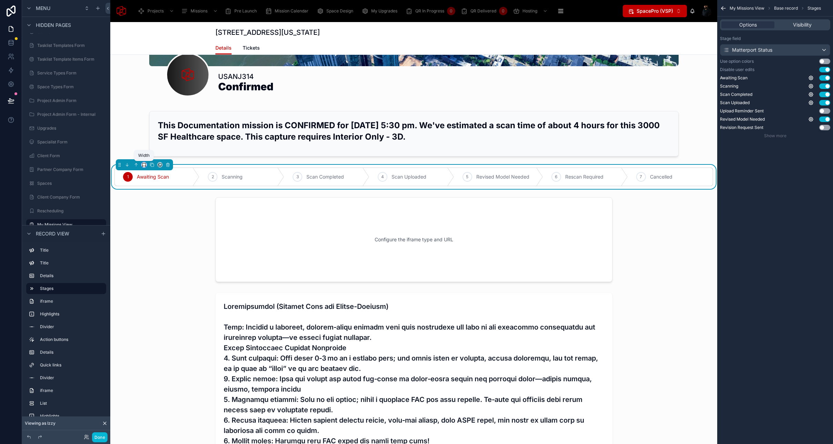
click at [144, 164] on icon at bounding box center [144, 164] width 5 height 5
click at [155, 182] on div "Default" at bounding box center [159, 177] width 32 height 12
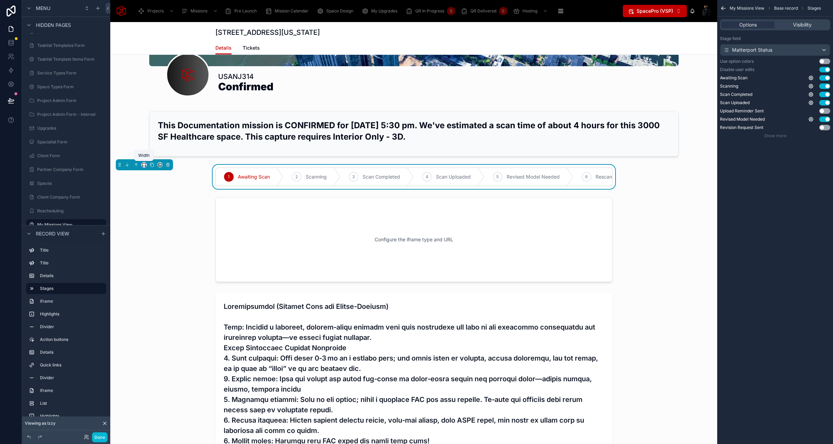
click at [144, 165] on icon at bounding box center [144, 164] width 5 height 5
click at [155, 246] on span "Large" at bounding box center [153, 250] width 13 height 8
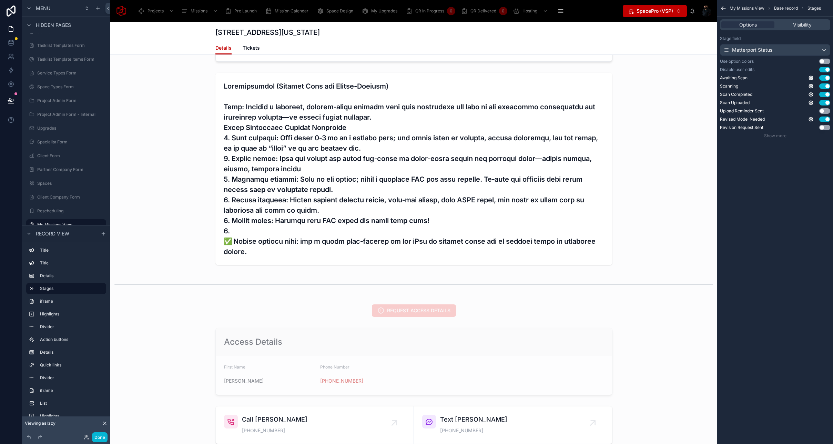
scroll to position [527, 0]
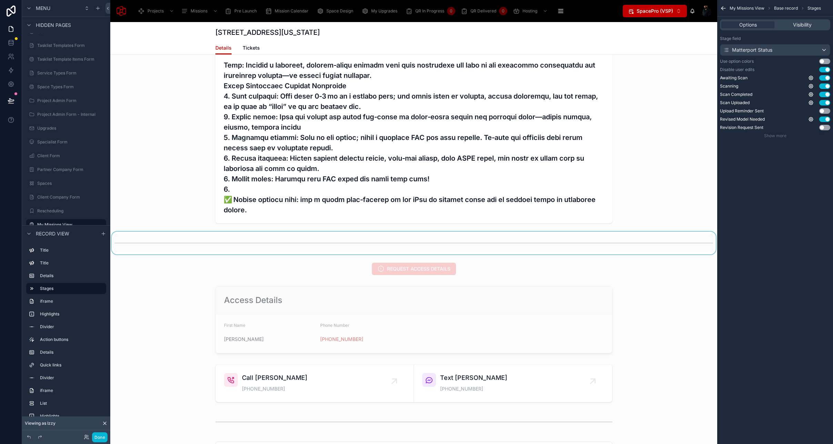
click at [165, 253] on div at bounding box center [413, 243] width 607 height 23
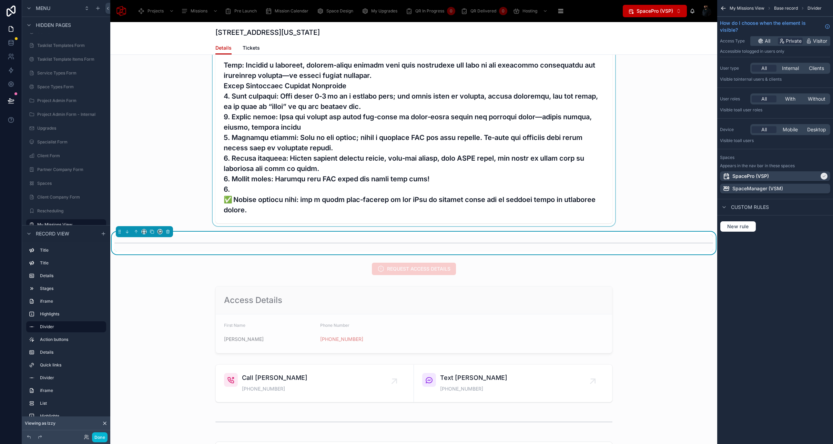
click at [169, 172] on div at bounding box center [413, 127] width 607 height 198
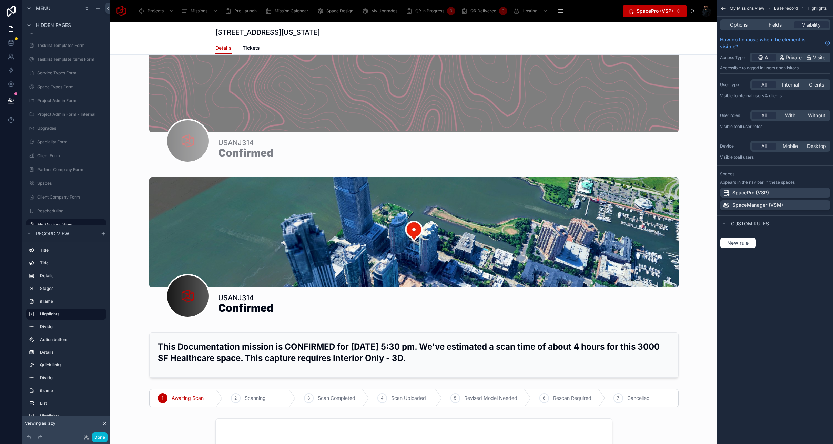
scroll to position [0, 0]
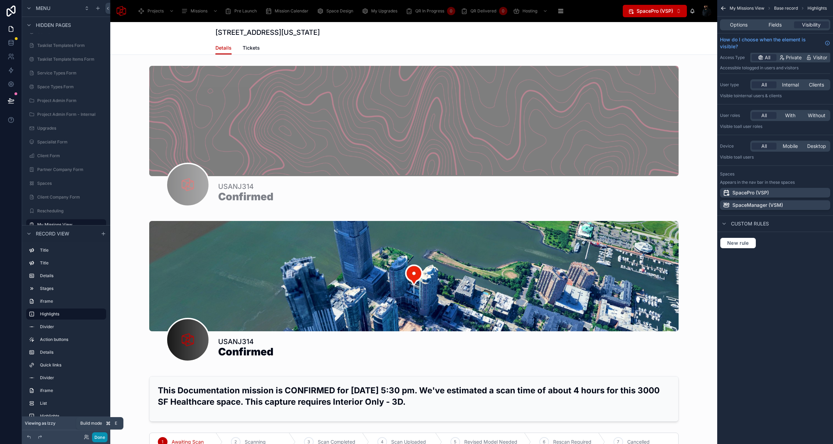
click at [102, 437] on button "Done" at bounding box center [100, 437] width 16 height 10
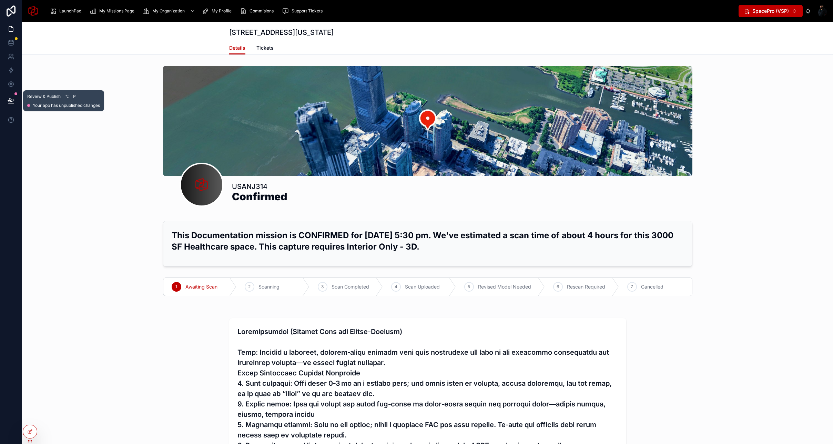
click at [11, 98] on icon at bounding box center [11, 100] width 7 height 7
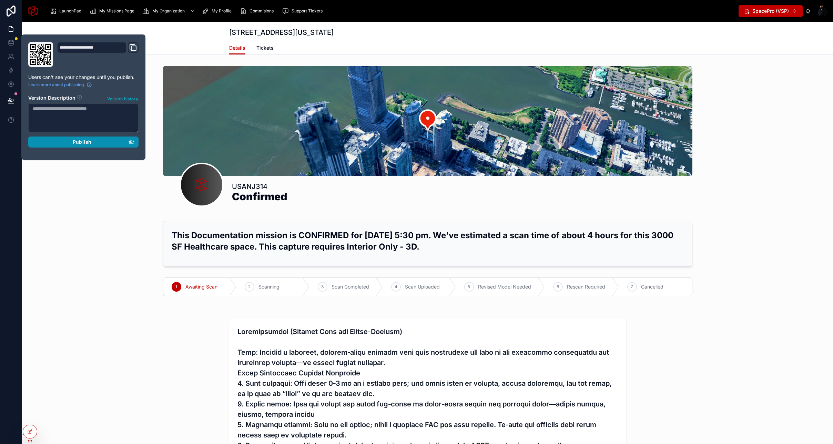
click at [64, 141] on div "Publish" at bounding box center [83, 142] width 101 height 6
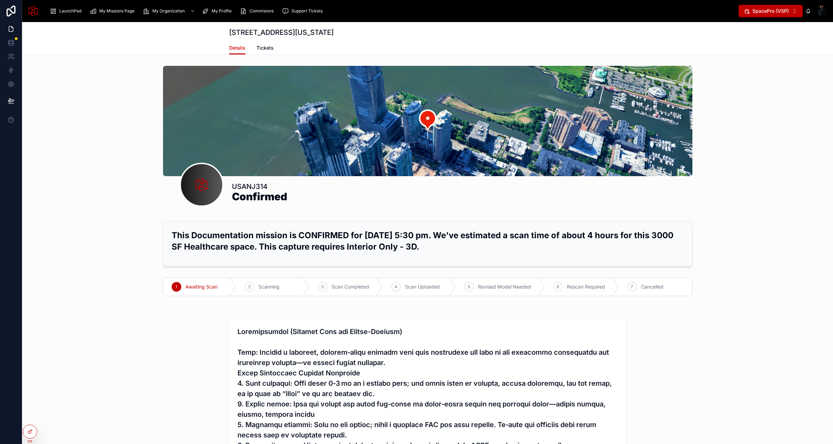
click at [177, 39] on div "46 Essex Street, Jersey City, New Jersey, 7302 Details Details Tickets" at bounding box center [427, 38] width 811 height 33
click at [172, 8] on span "My Organization" at bounding box center [168, 11] width 32 height 6
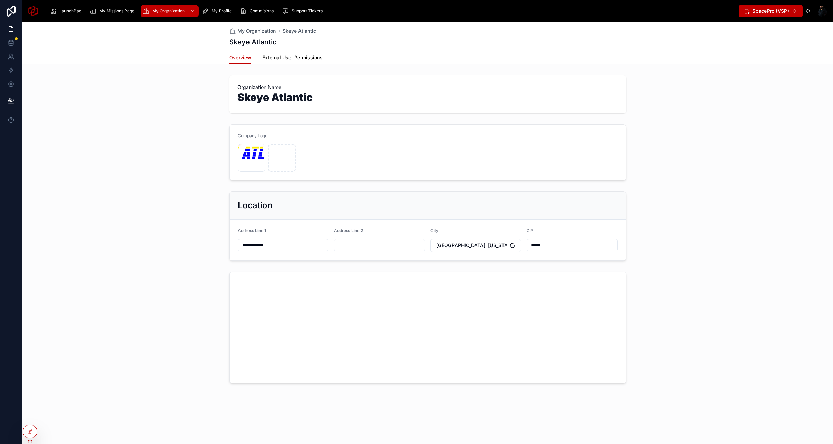
click at [297, 57] on span "External User Permissions" at bounding box center [292, 57] width 60 height 7
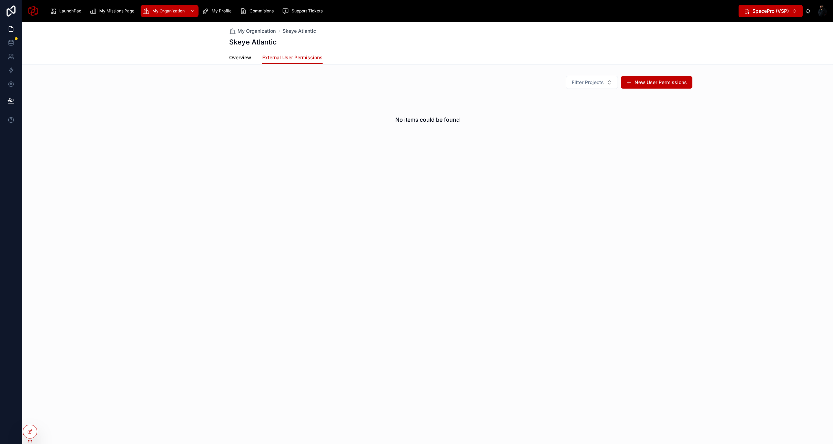
click at [241, 59] on span "Overview" at bounding box center [240, 57] width 22 height 7
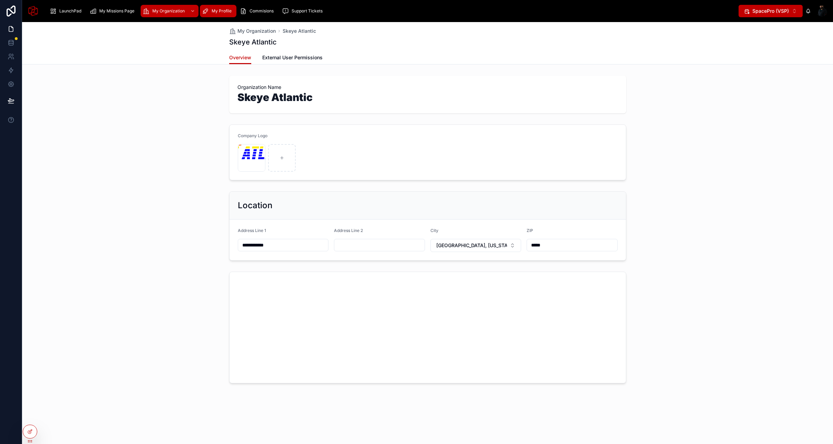
click at [210, 9] on div "My Profile" at bounding box center [218, 11] width 32 height 11
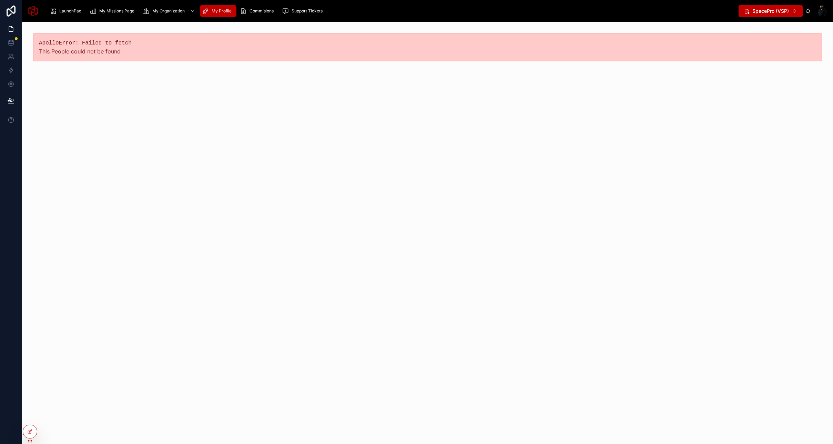
click at [230, 9] on span "My Profile" at bounding box center [222, 11] width 20 height 6
click at [265, 9] on span "Commisions" at bounding box center [261, 11] width 24 height 6
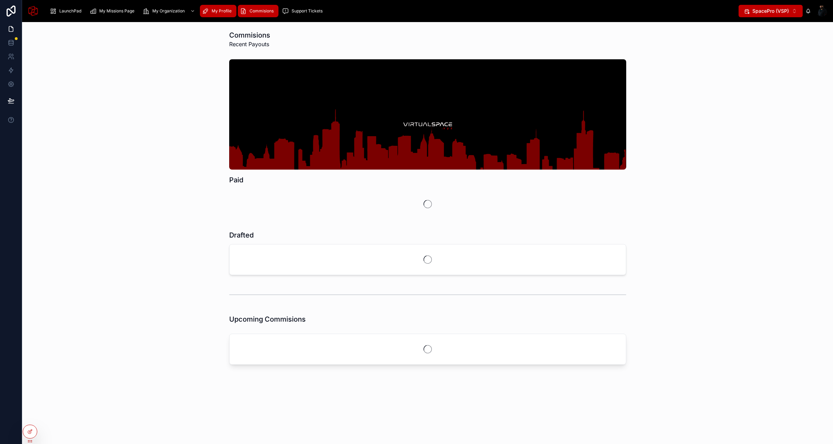
click at [213, 13] on div "My Profile" at bounding box center [218, 11] width 32 height 11
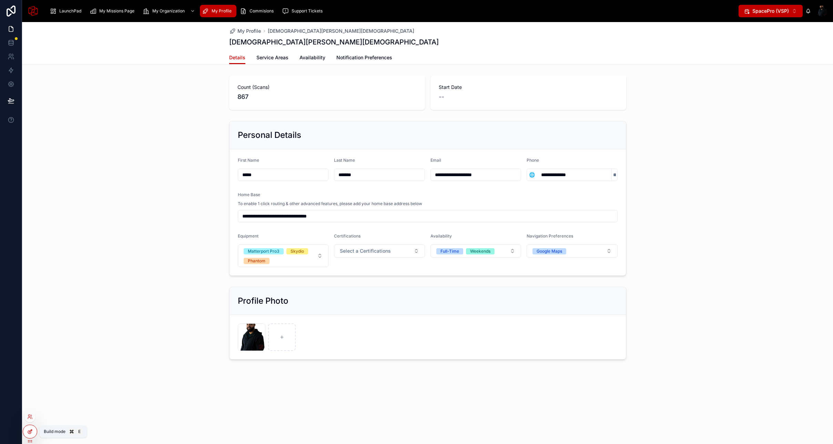
click at [29, 429] on icon at bounding box center [30, 432] width 6 height 6
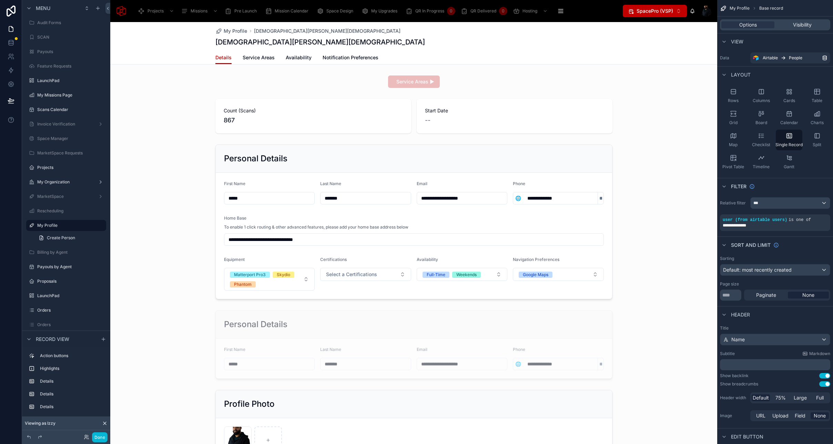
click at [320, 129] on div at bounding box center [413, 399] width 607 height 755
click at [409, 124] on div at bounding box center [413, 116] width 607 height 40
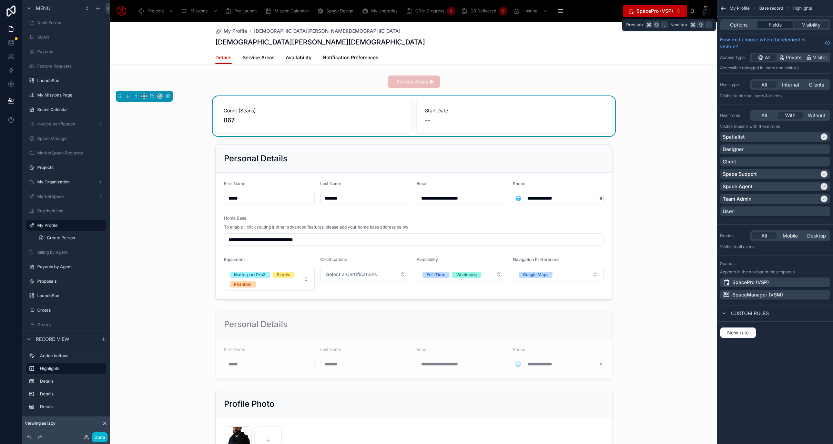
click at [775, 24] on span "Fields" at bounding box center [774, 24] width 13 height 7
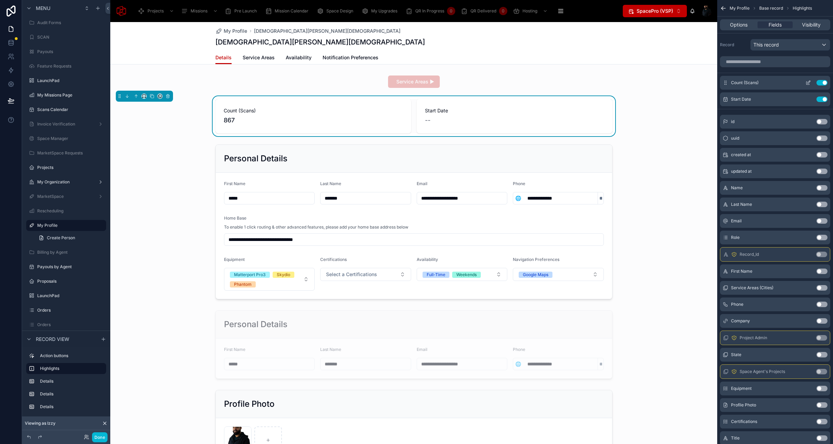
click at [808, 82] on icon "scrollable content" at bounding box center [808, 83] width 6 height 6
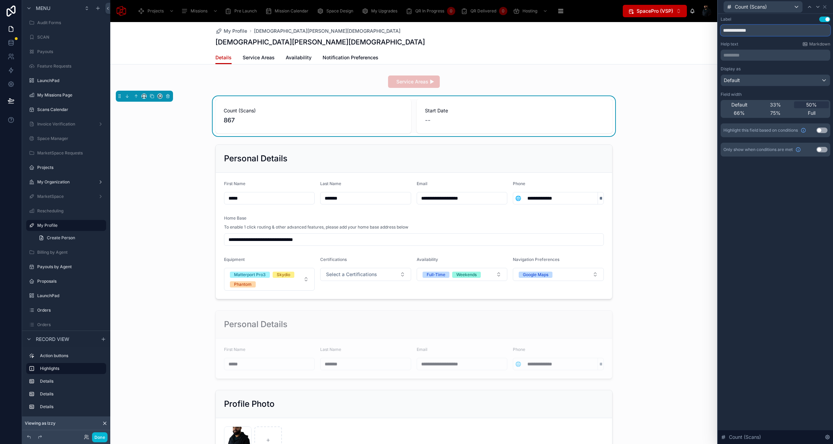
click at [766, 33] on input "**********" at bounding box center [775, 30] width 110 height 11
click at [738, 30] on input "**********" at bounding box center [775, 30] width 110 height 11
type input "**********"
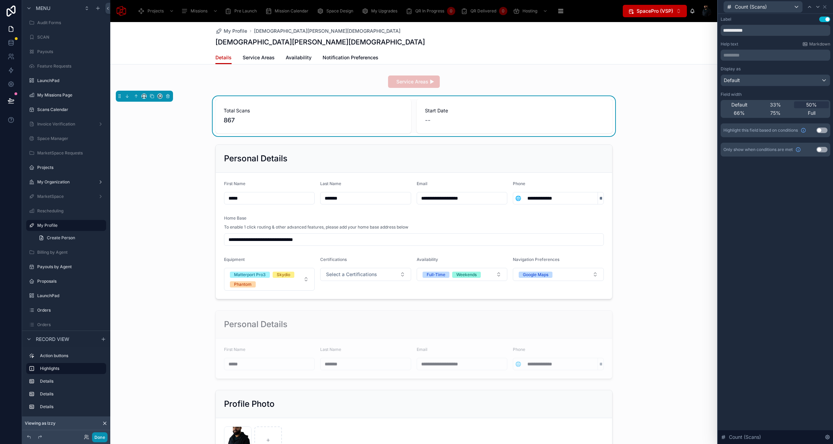
click at [99, 435] on button "Done" at bounding box center [100, 437] width 16 height 10
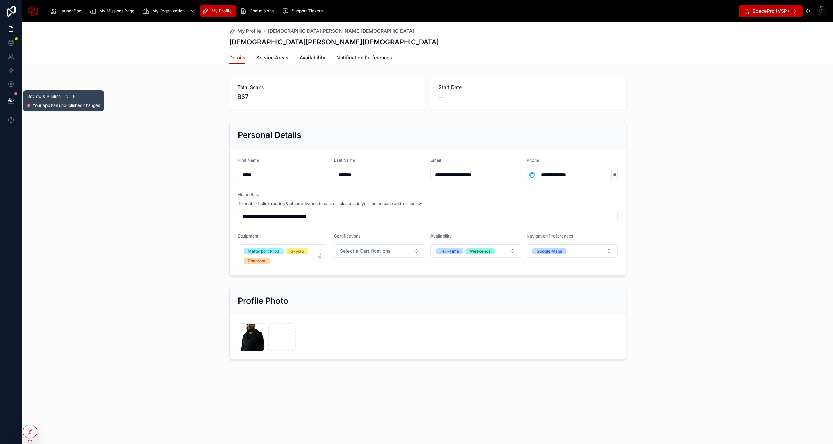
click at [10, 102] on icon at bounding box center [11, 100] width 7 height 7
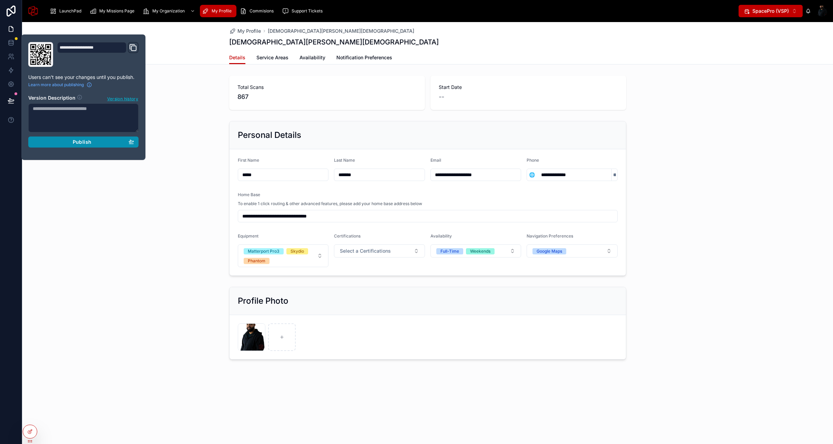
click at [76, 140] on span "Publish" at bounding box center [82, 142] width 19 height 6
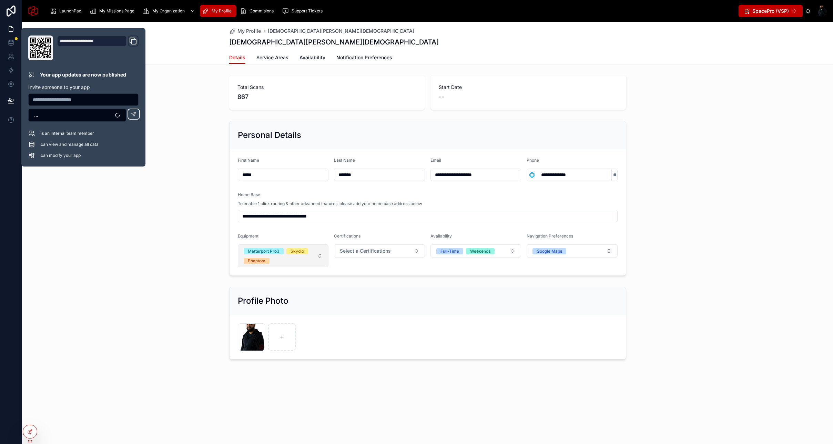
click at [321, 256] on button "Matterport Pro3 Skydio Phantom" at bounding box center [283, 255] width 91 height 23
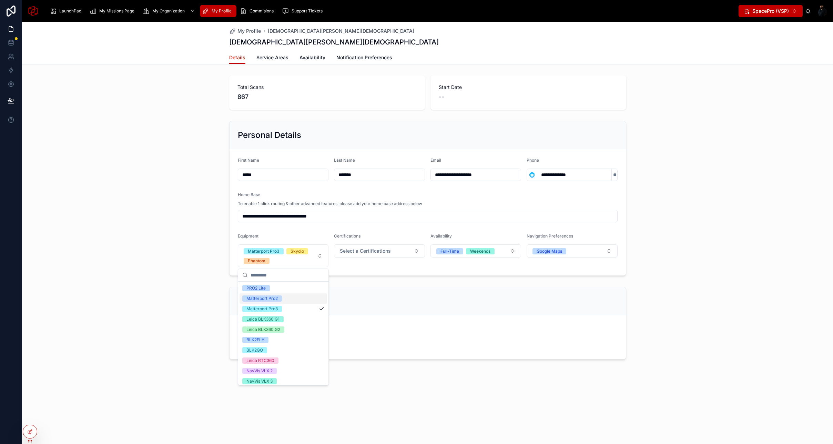
scroll to position [75, 0]
click at [721, 216] on div "**********" at bounding box center [427, 198] width 811 height 160
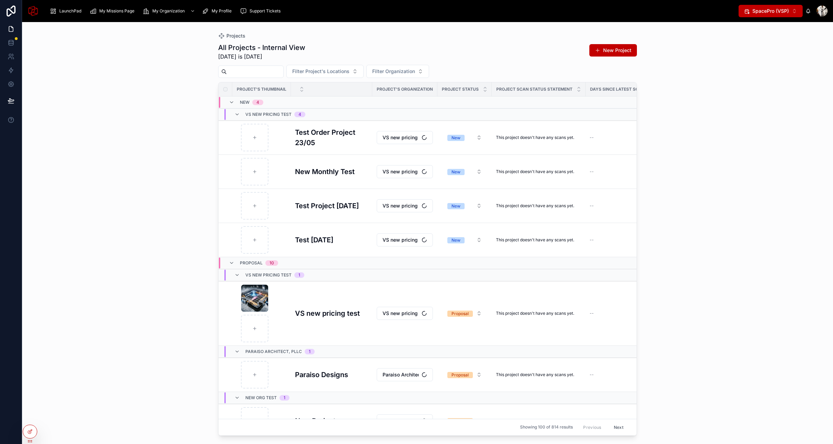
click at [778, 17] on button "SpacePro (VSP) ⌥ 2" at bounding box center [770, 11] width 64 height 12
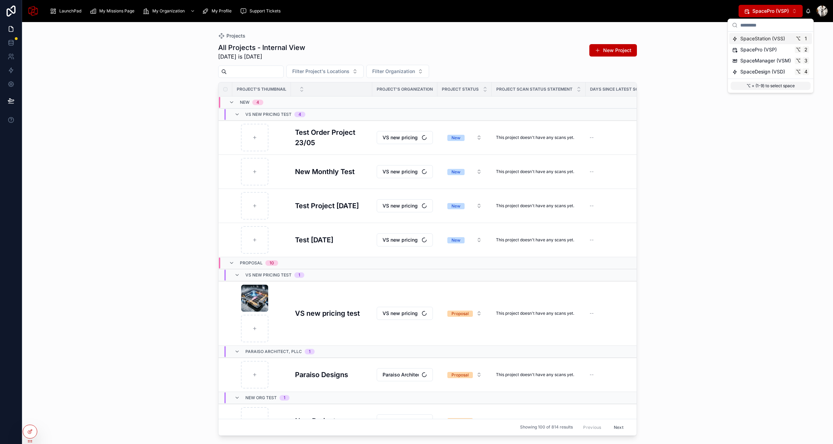
click at [764, 37] on span "SpaceStation (VSS)" at bounding box center [762, 38] width 45 height 7
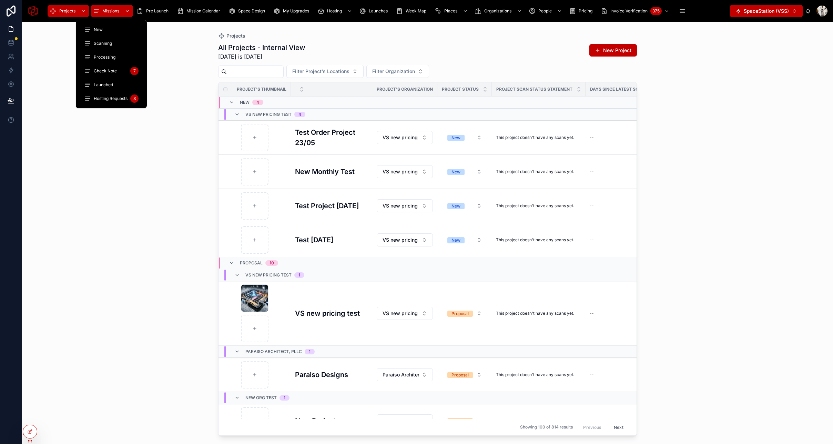
click at [109, 12] on span "Missions" at bounding box center [110, 11] width 17 height 6
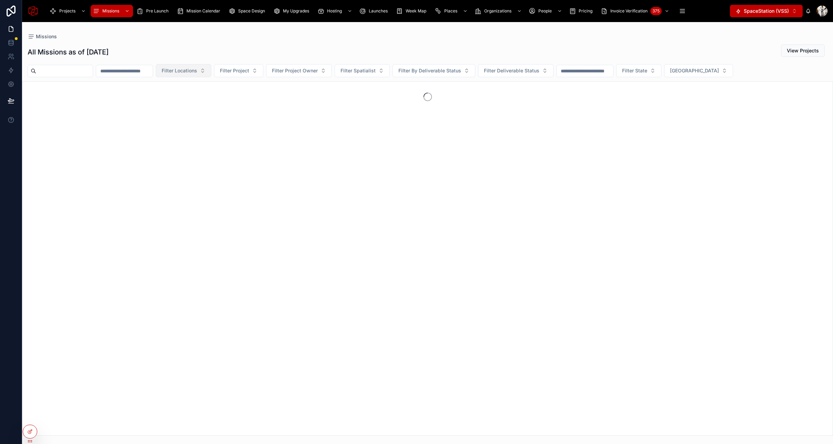
click at [208, 73] on button "Filter Locations" at bounding box center [183, 70] width 55 height 13
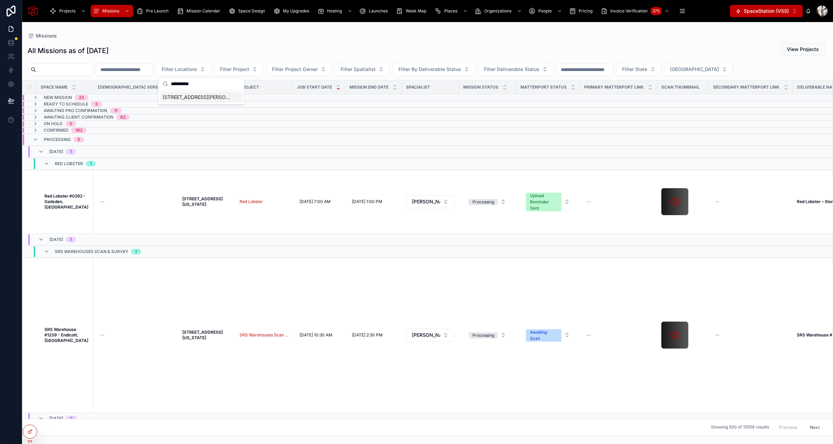
type input "**********"
click at [195, 97] on span "[STREET_ADDRESS][PERSON_NAME][US_STATE][US_STATE]" at bounding box center [197, 97] width 69 height 7
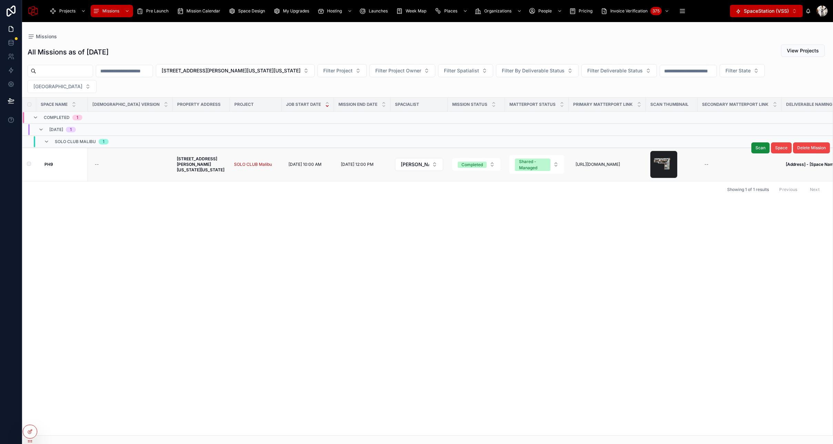
click at [177, 156] on strong "[STREET_ADDRESS][PERSON_NAME][US_STATE][US_STATE]" at bounding box center [201, 164] width 48 height 16
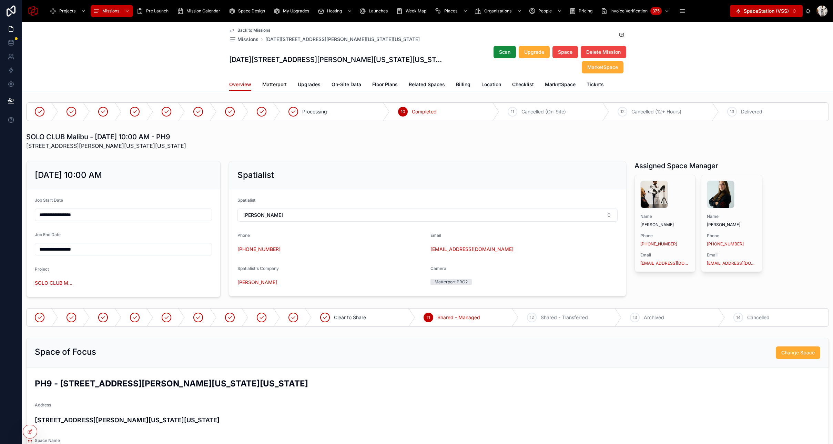
click at [278, 81] on span "Matterport" at bounding box center [274, 84] width 24 height 7
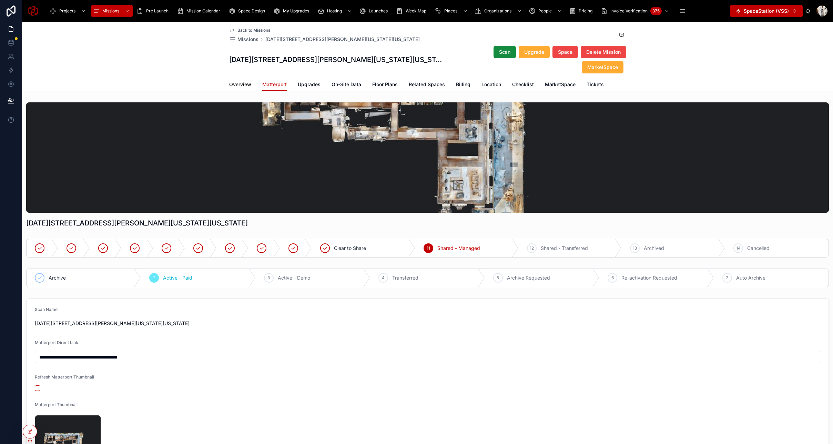
click at [244, 82] on span "Overview" at bounding box center [240, 84] width 22 height 7
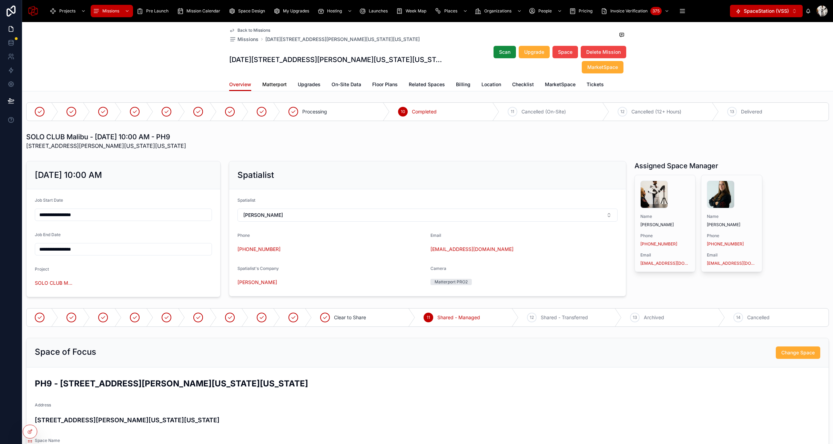
click at [279, 85] on span "Matterport" at bounding box center [274, 84] width 24 height 7
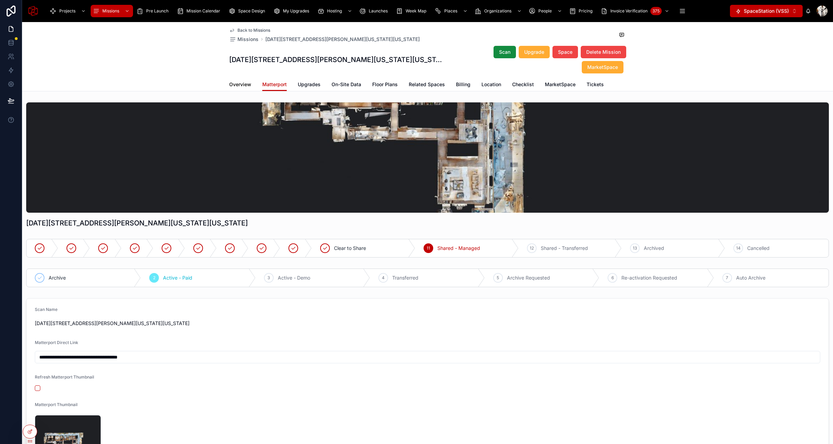
click at [246, 83] on span "Overview" at bounding box center [240, 84] width 22 height 7
